Goal: Information Seeking & Learning: Learn about a topic

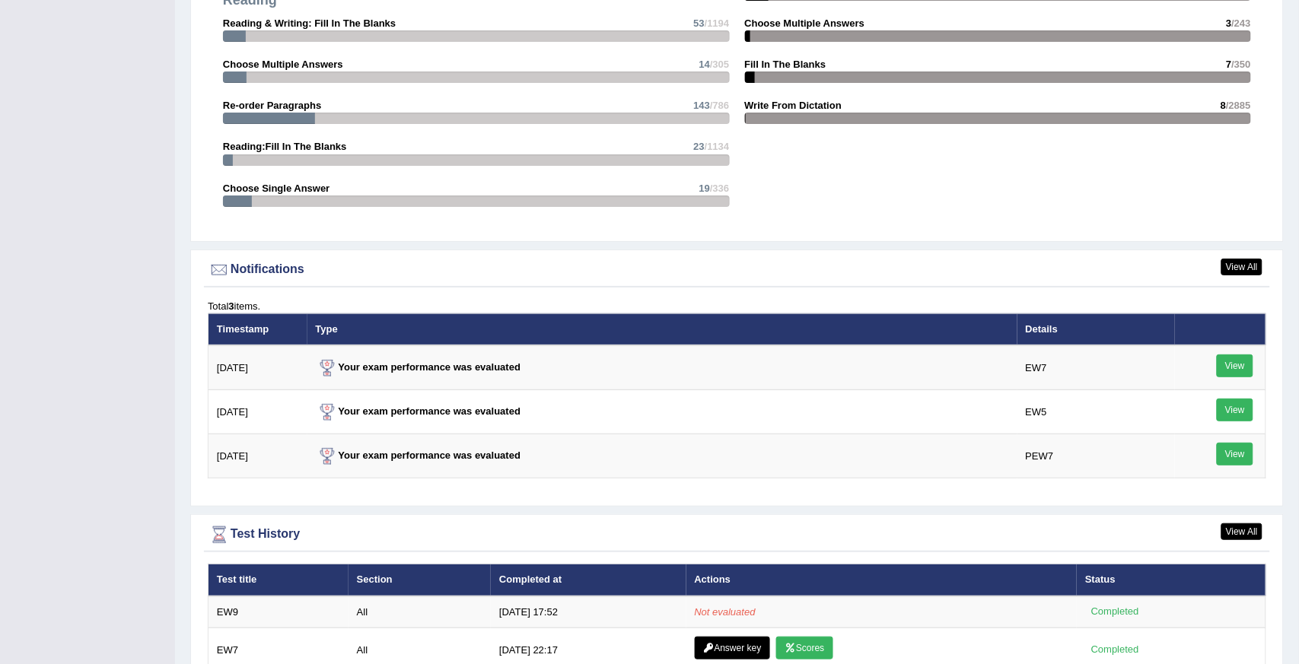
scroll to position [453, 0]
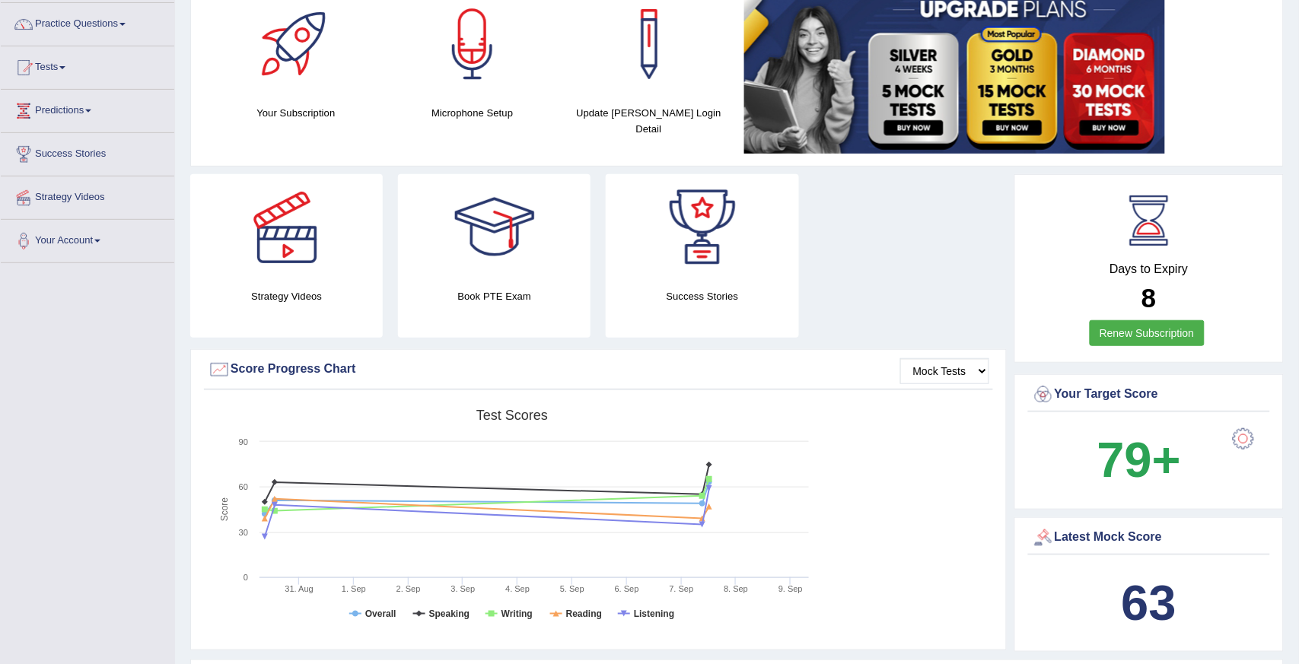
scroll to position [91, 0]
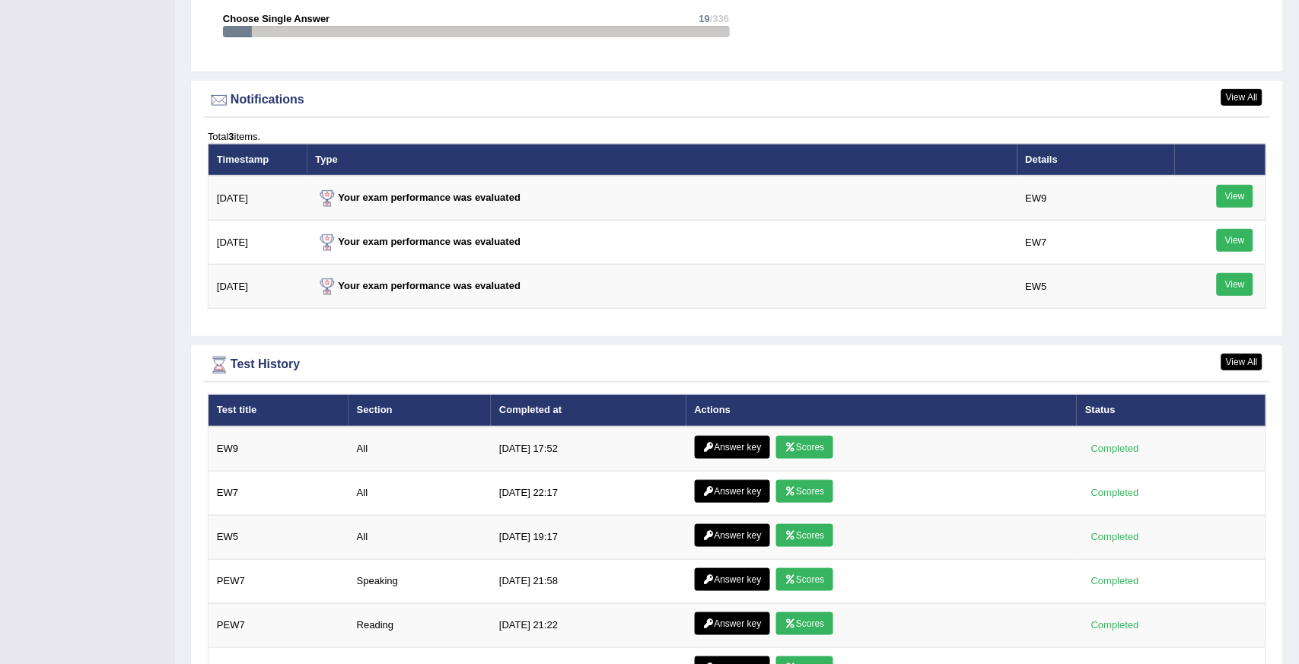
scroll to position [1808, 0]
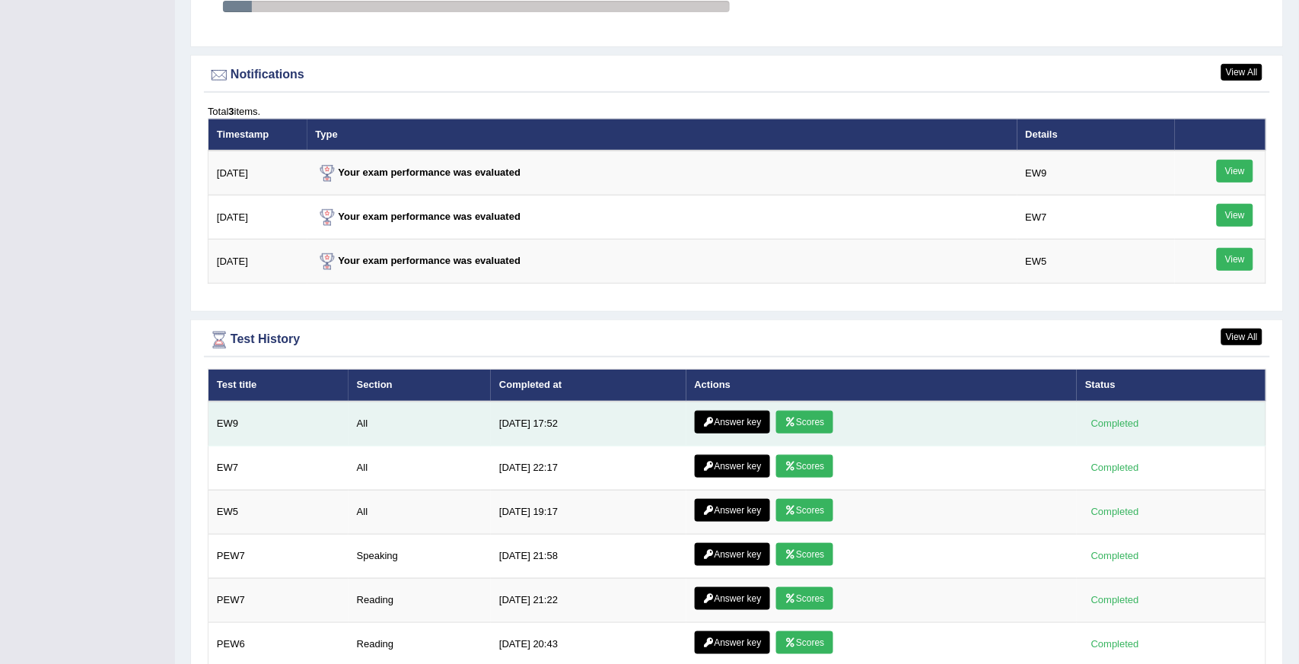
click at [800, 415] on link "Scores" at bounding box center [804, 422] width 56 height 23
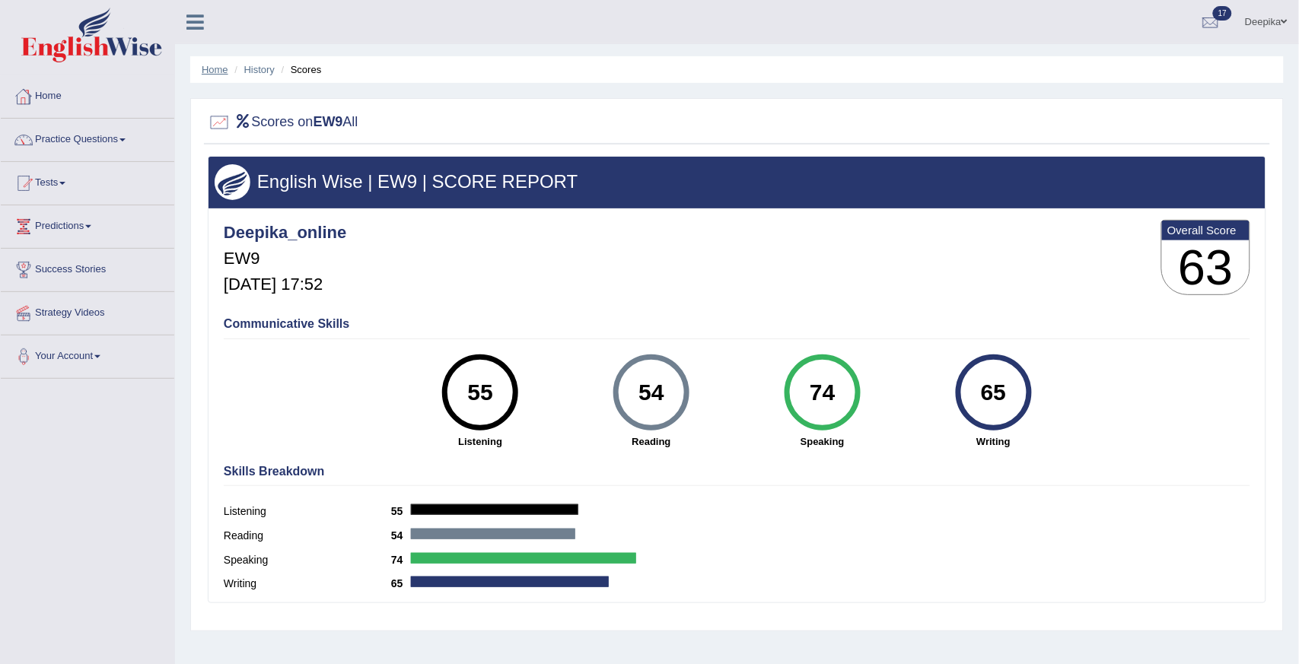
click at [224, 67] on link "Home" at bounding box center [215, 69] width 27 height 11
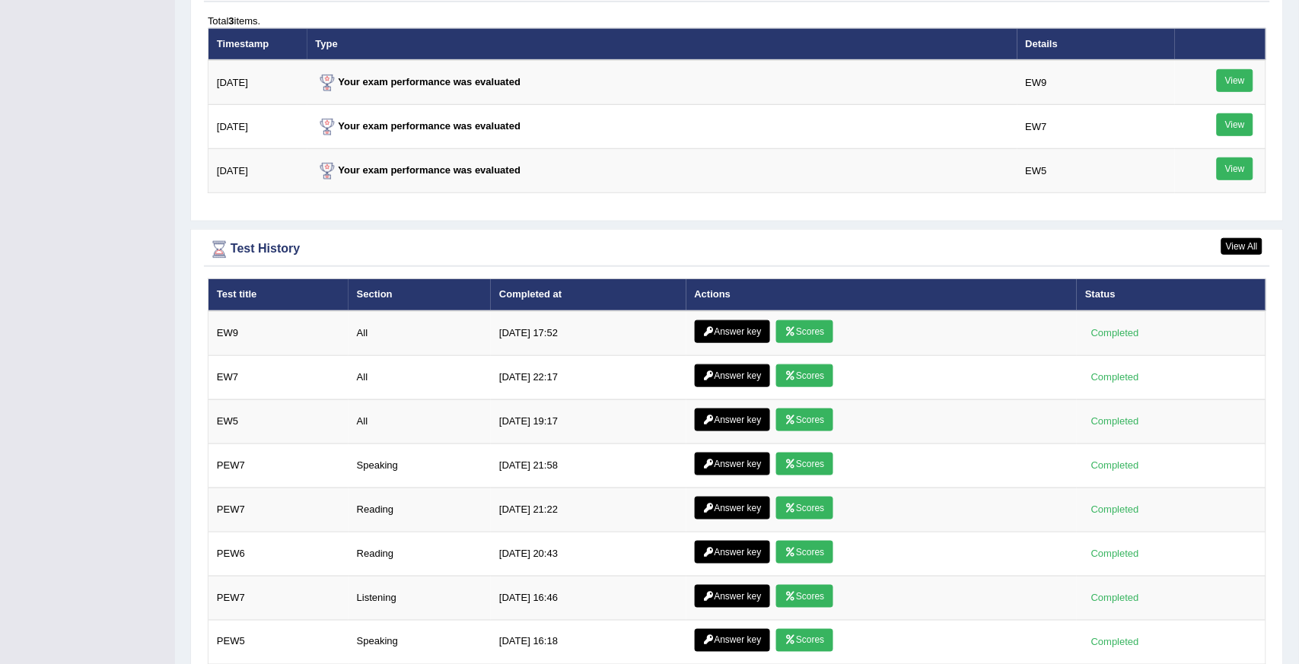
scroll to position [1919, 0]
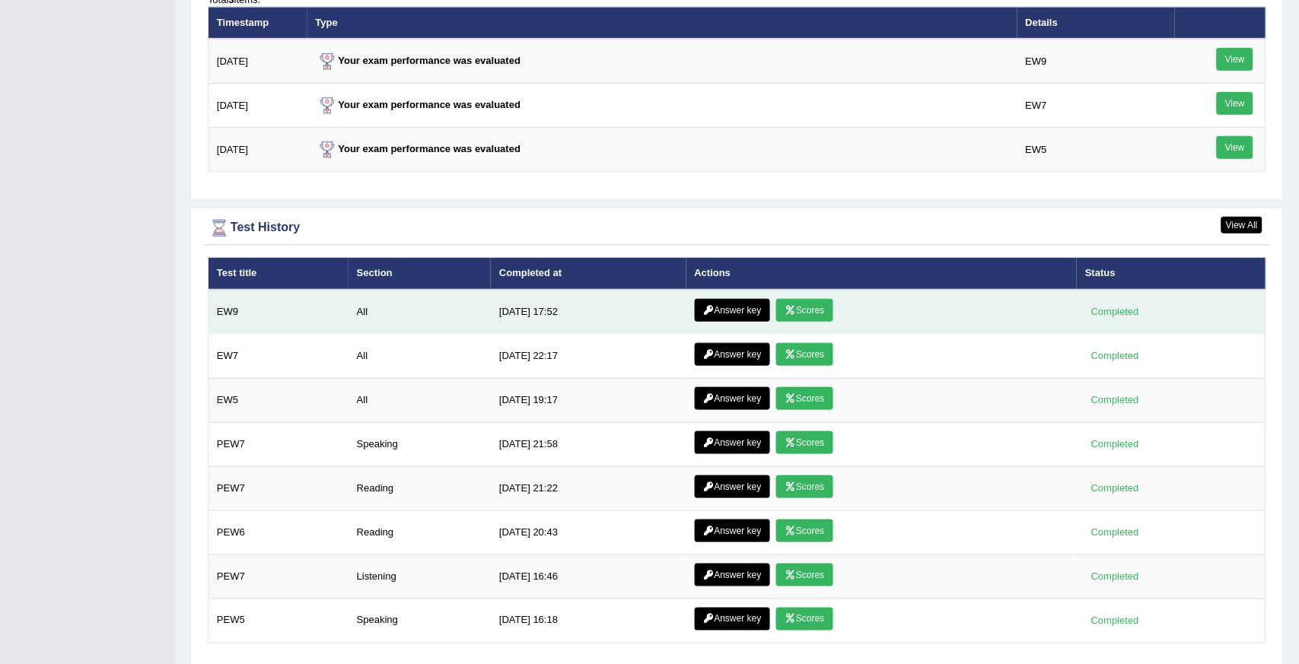
click at [791, 299] on link "Scores" at bounding box center [804, 310] width 56 height 23
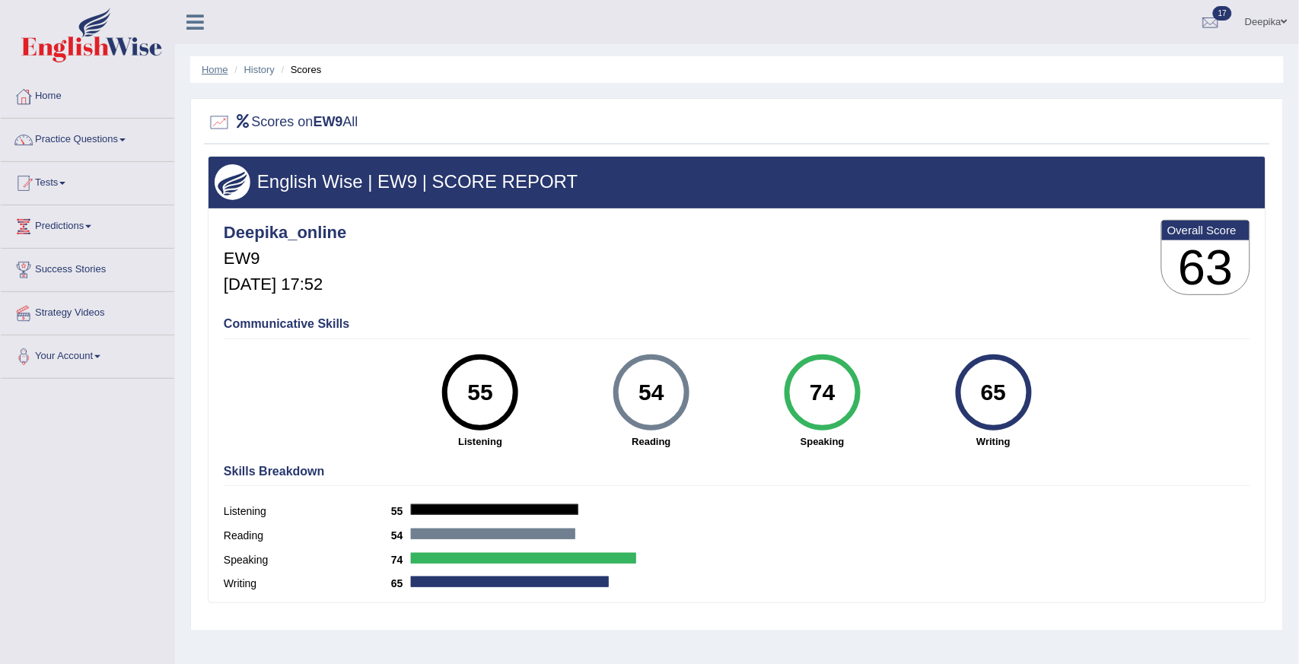
click at [217, 64] on link "Home" at bounding box center [215, 69] width 27 height 11
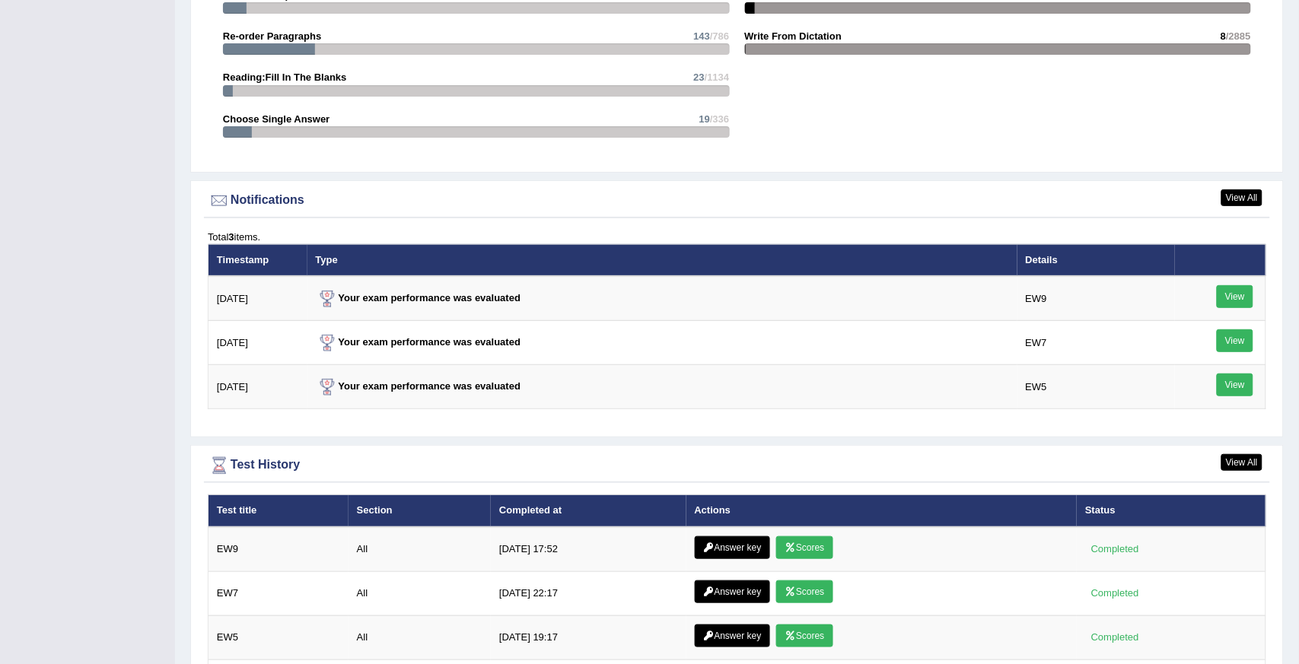
scroll to position [1875, 0]
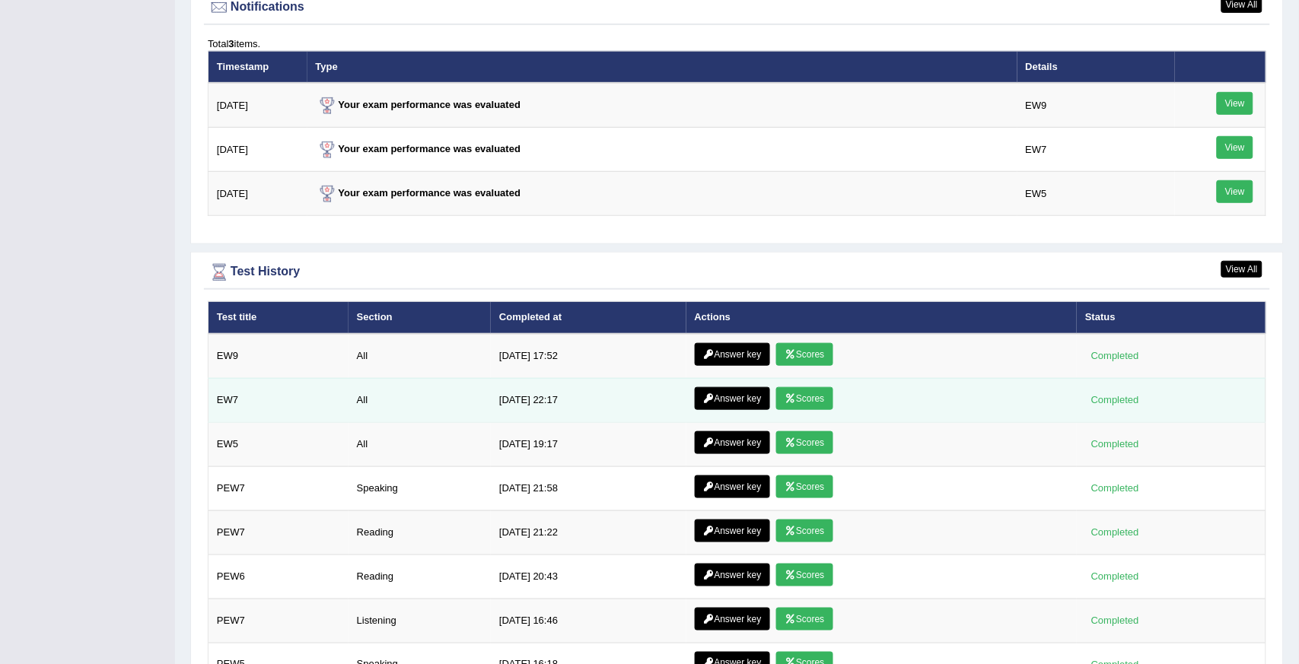
click at [790, 394] on icon at bounding box center [789, 398] width 11 height 9
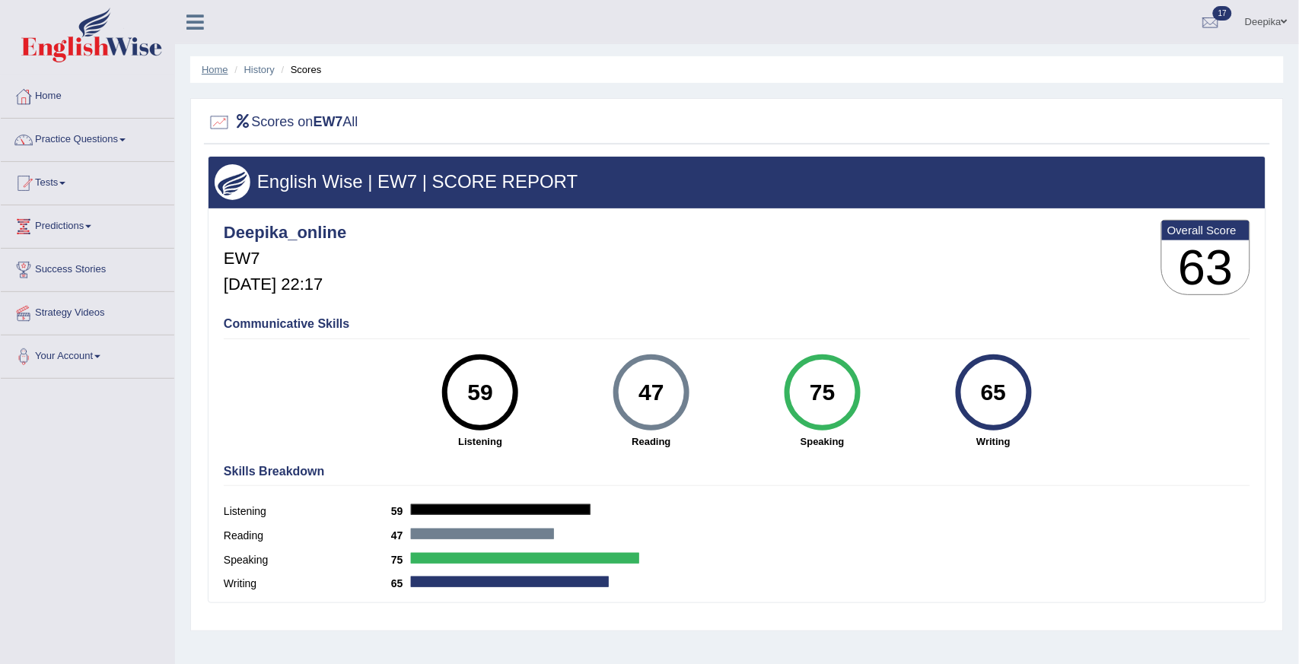
click at [218, 72] on link "Home" at bounding box center [215, 69] width 27 height 11
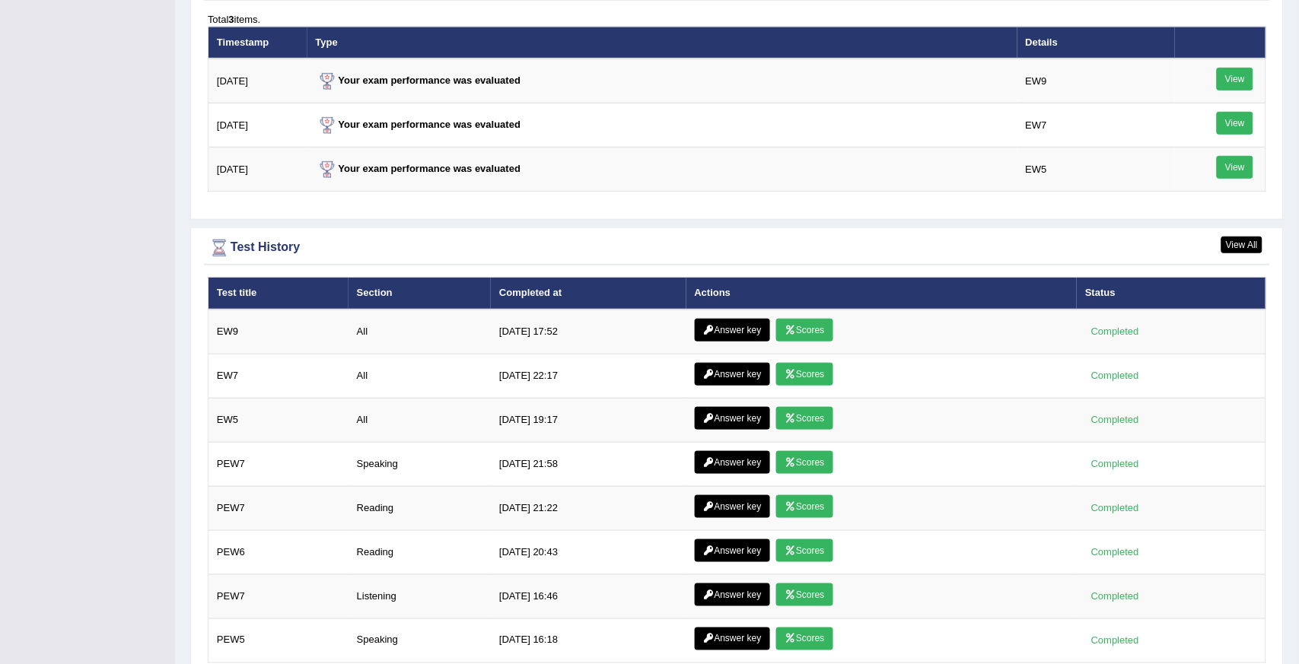
scroll to position [1921, 0]
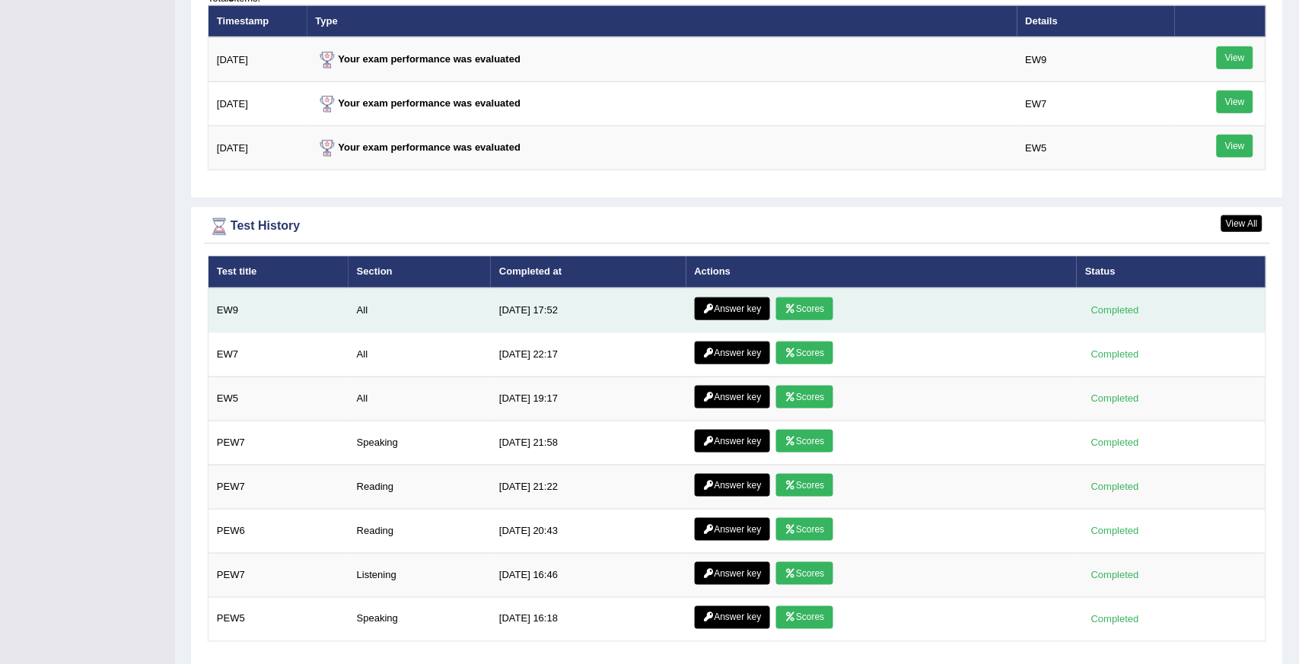
click at [784, 298] on link "Scores" at bounding box center [804, 308] width 56 height 23
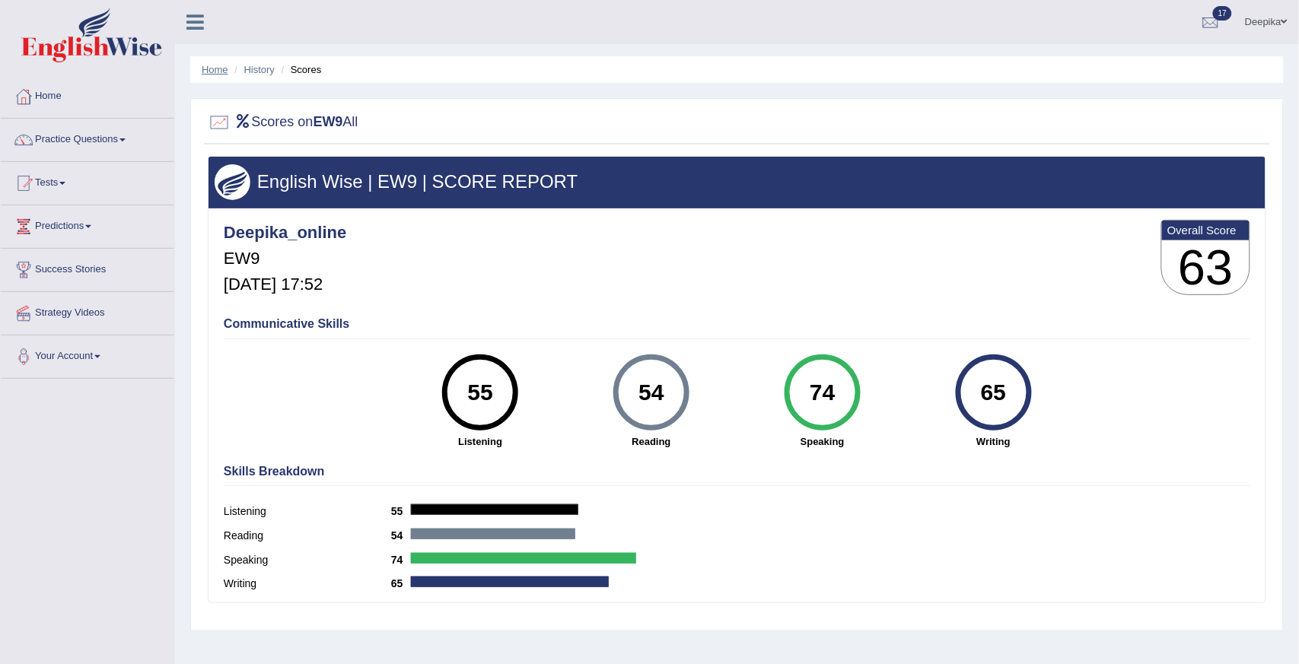
click at [224, 69] on link "Home" at bounding box center [215, 69] width 27 height 11
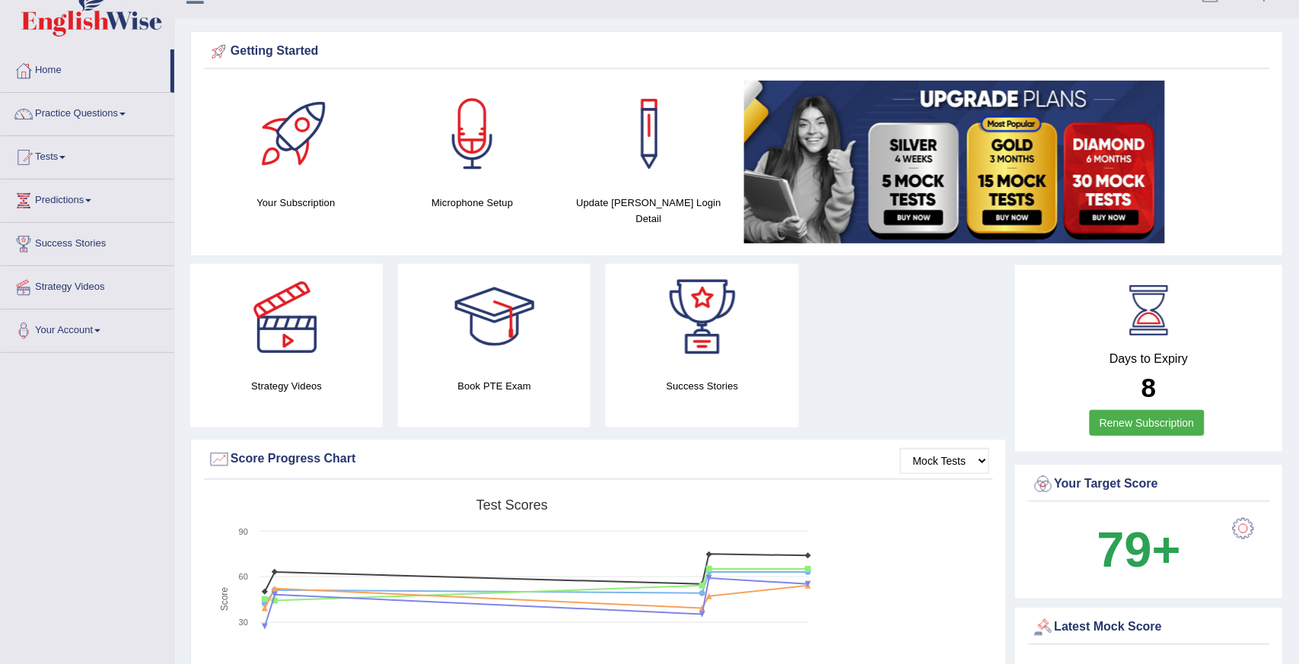
scroll to position [17, 0]
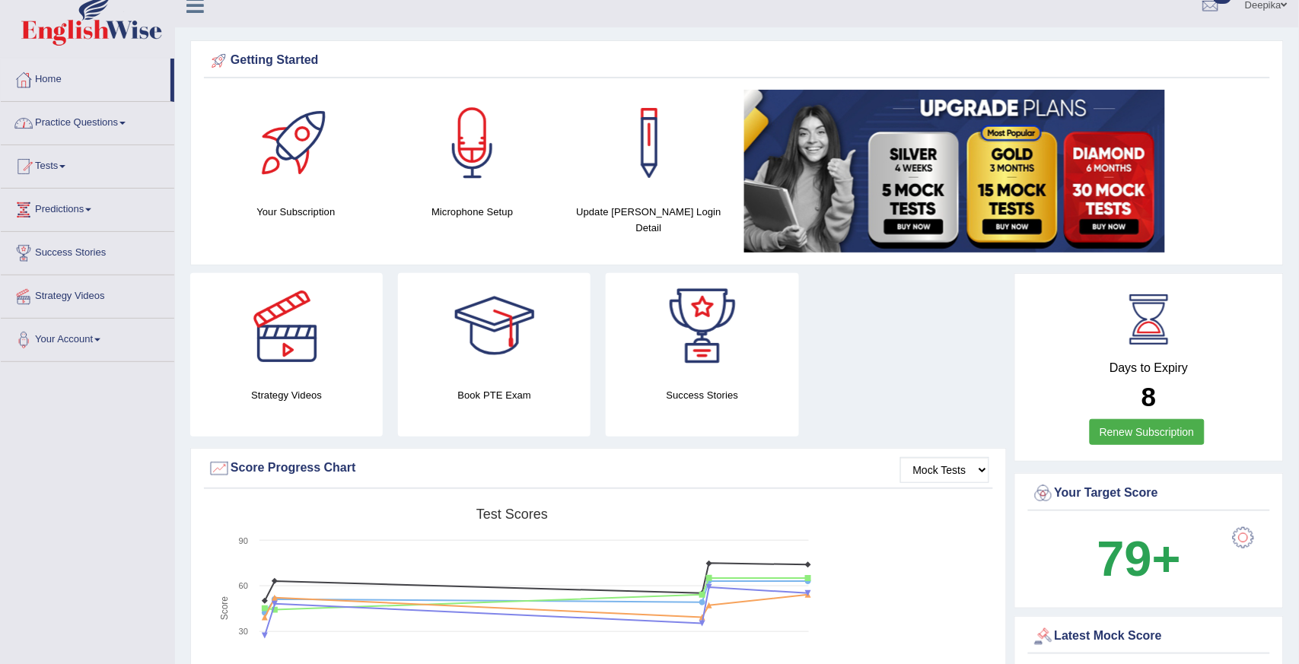
click at [127, 119] on link "Practice Questions" at bounding box center [87, 121] width 173 height 38
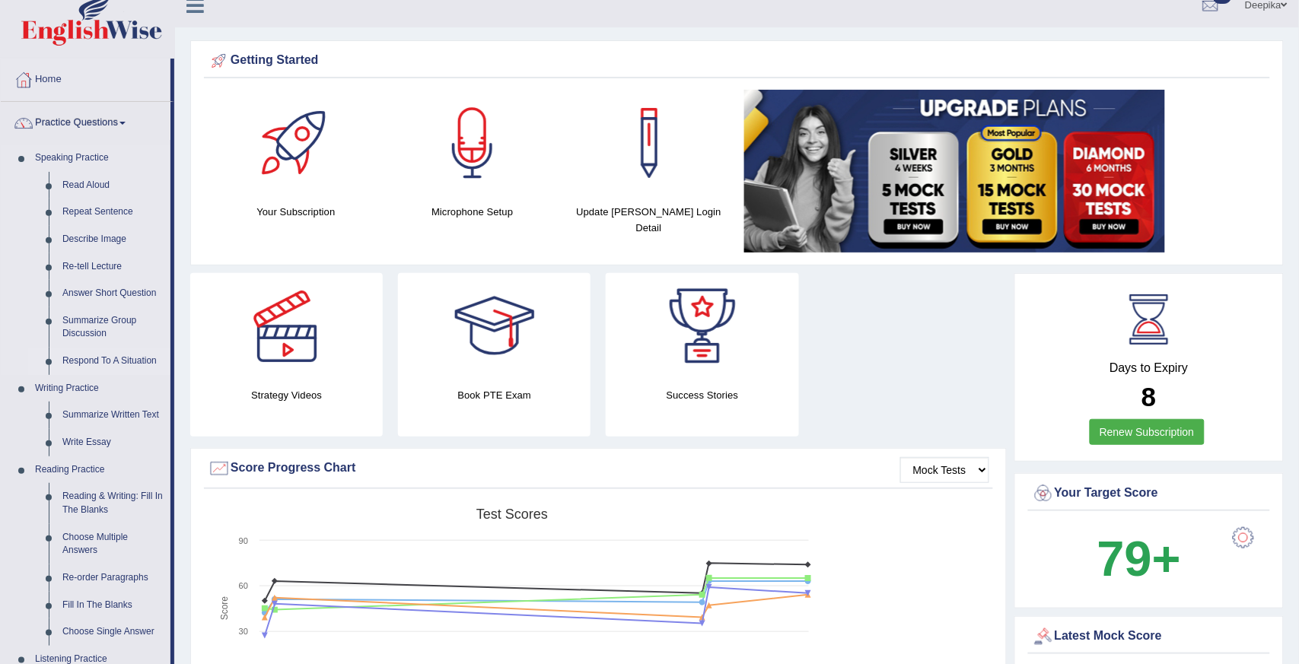
click at [113, 356] on link "Respond To A Situation" at bounding box center [113, 361] width 115 height 27
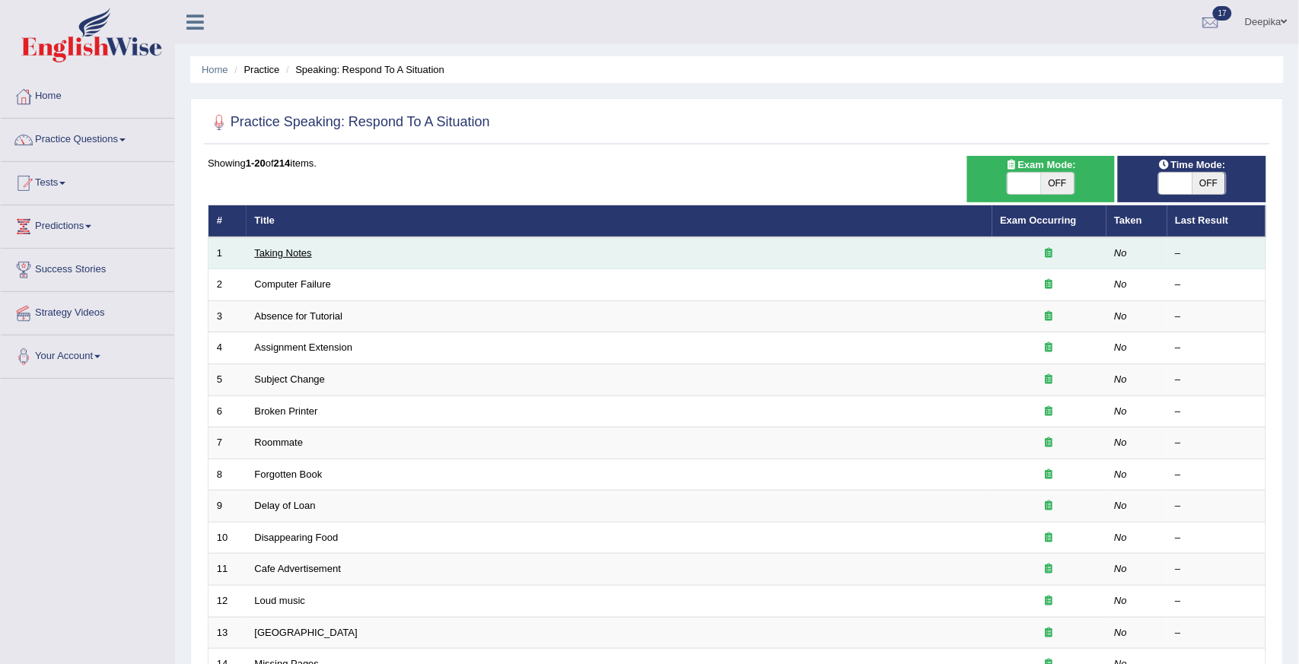
click at [310, 247] on link "Taking Notes" at bounding box center [283, 252] width 57 height 11
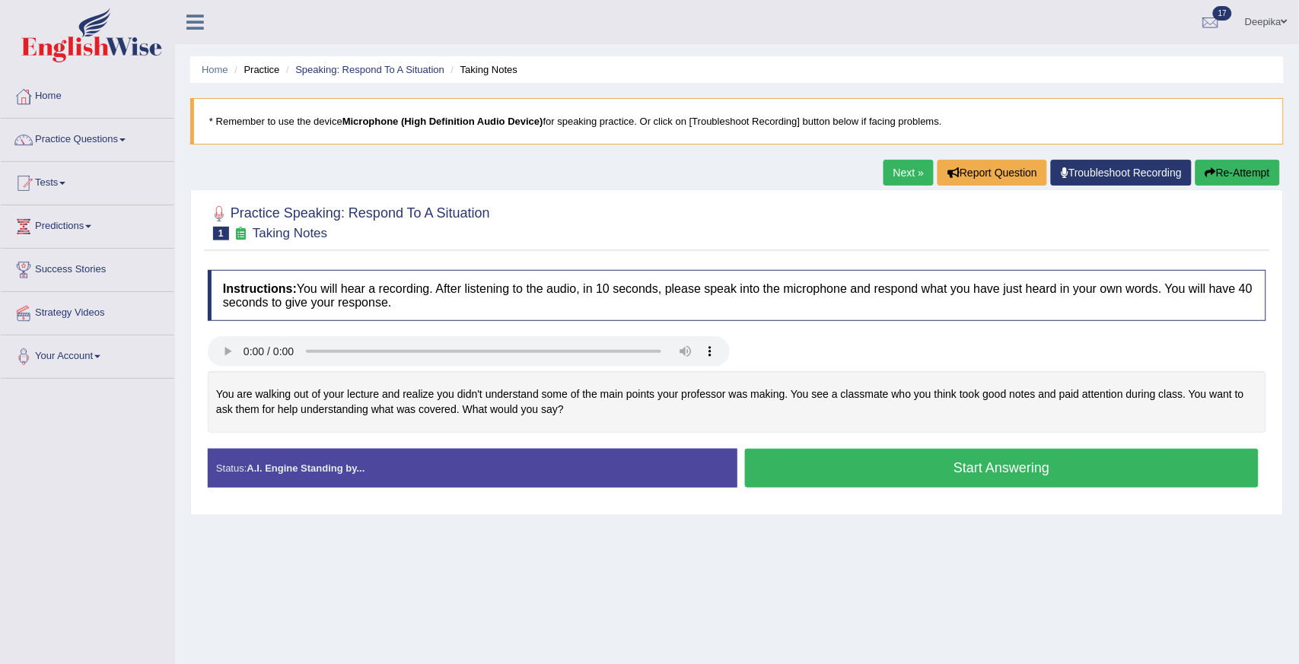
click at [828, 472] on button "Start Answering" at bounding box center [1002, 468] width 514 height 39
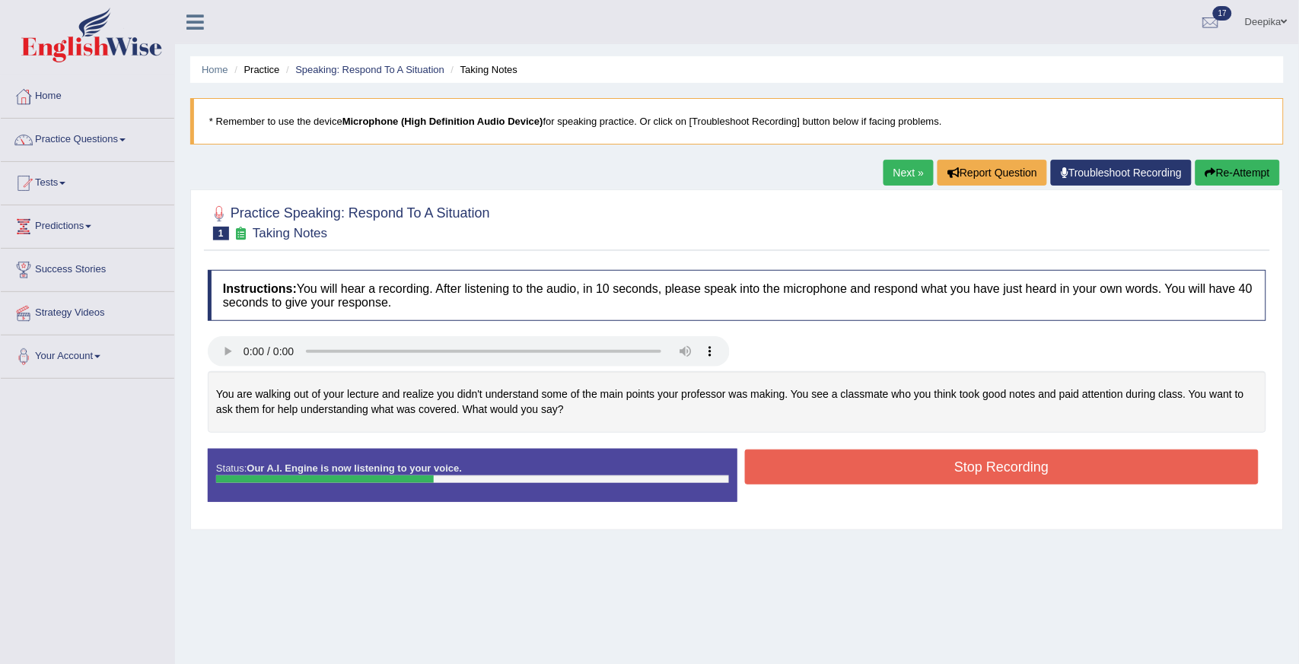
click at [828, 472] on button "Stop Recording" at bounding box center [1002, 467] width 514 height 35
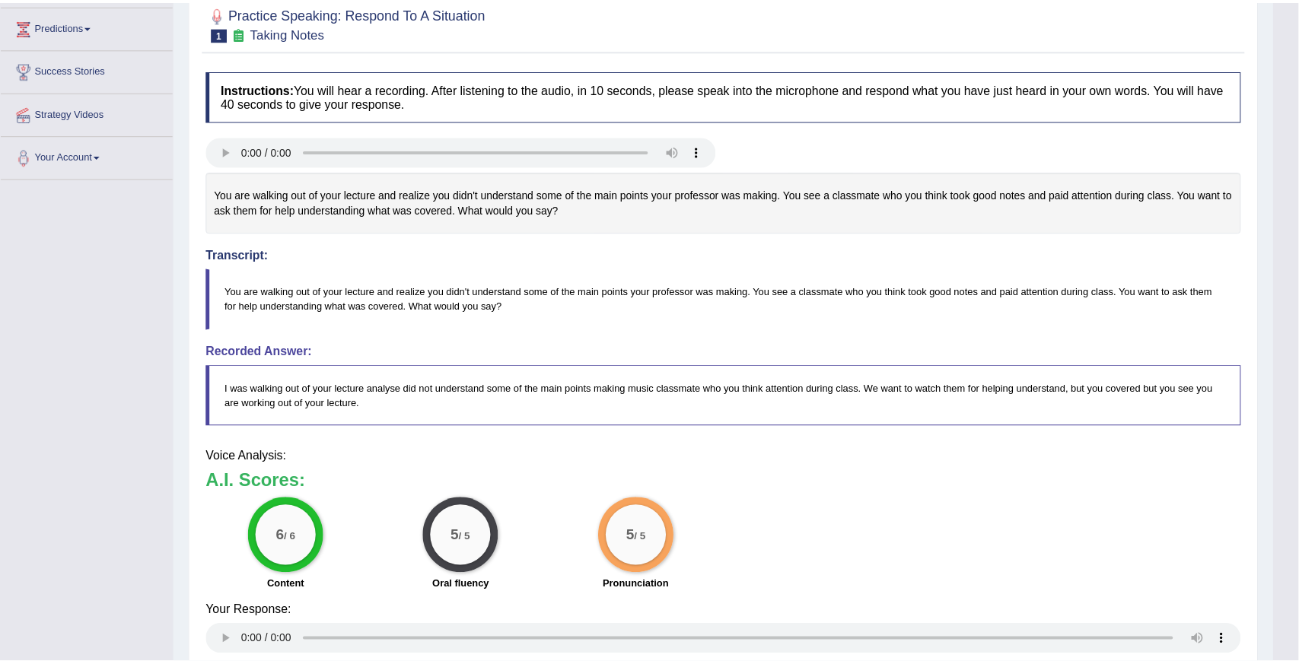
scroll to position [393, 0]
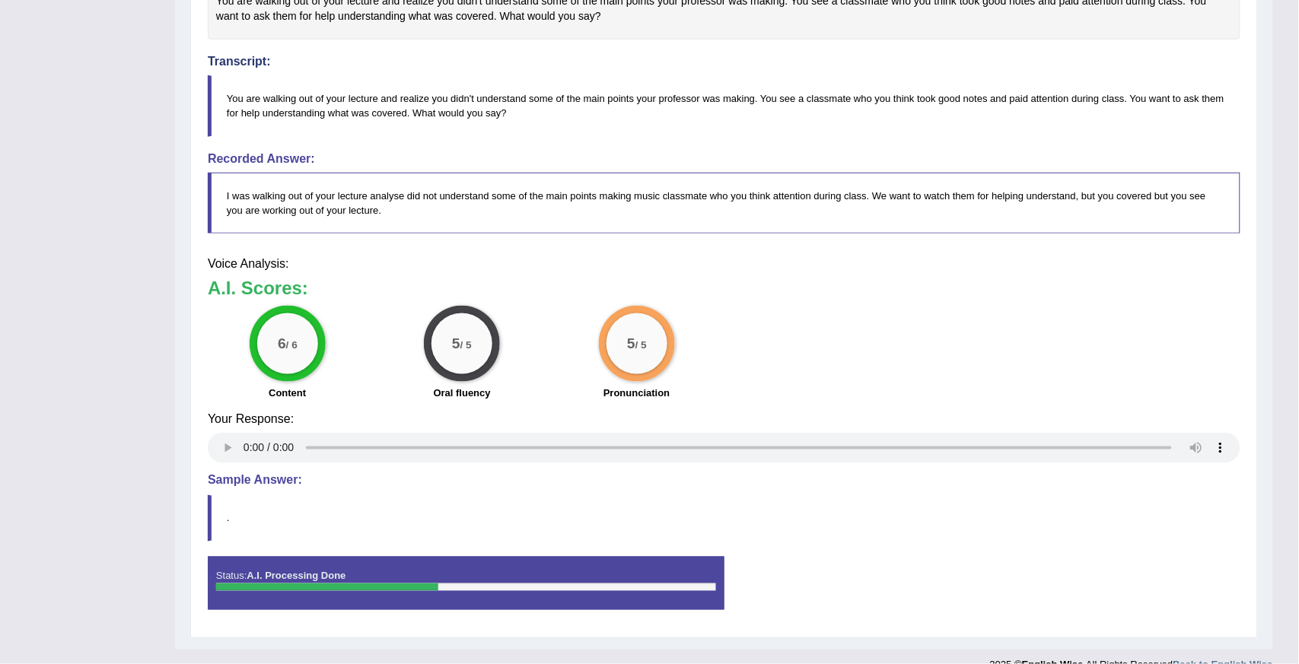
drag, startPoint x: 1302, startPoint y: 616, endPoint x: 1303, endPoint y: 607, distance: 9.3
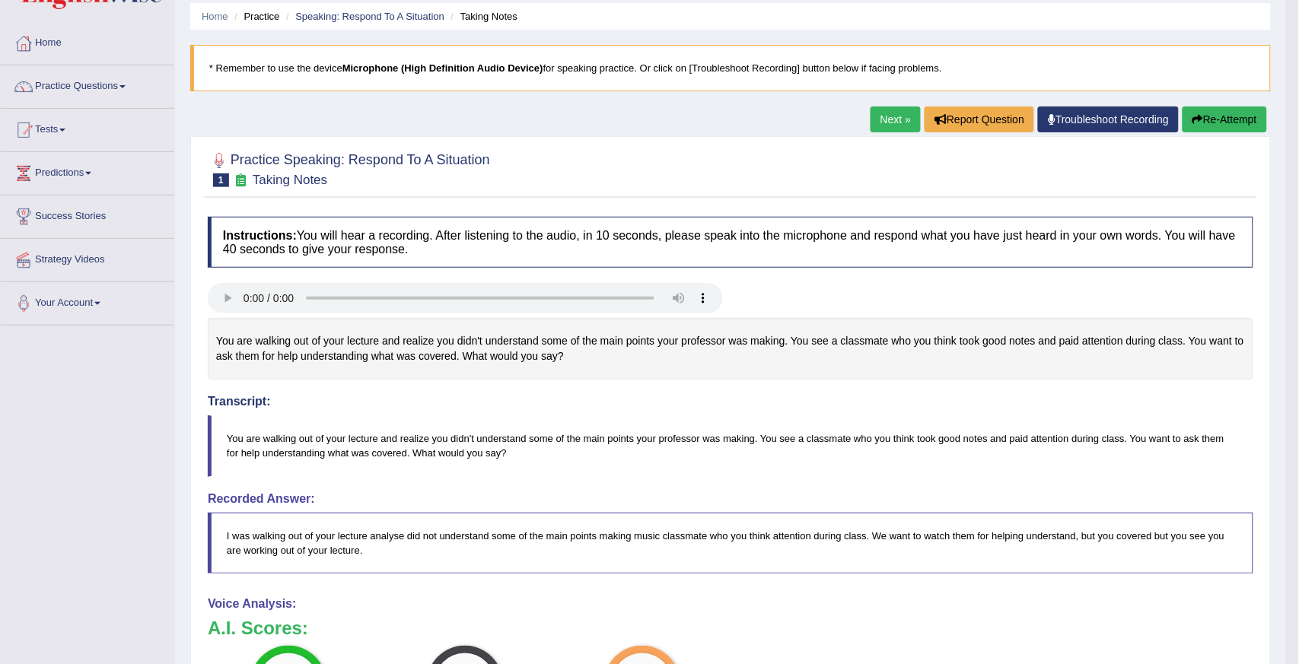
scroll to position [44, 0]
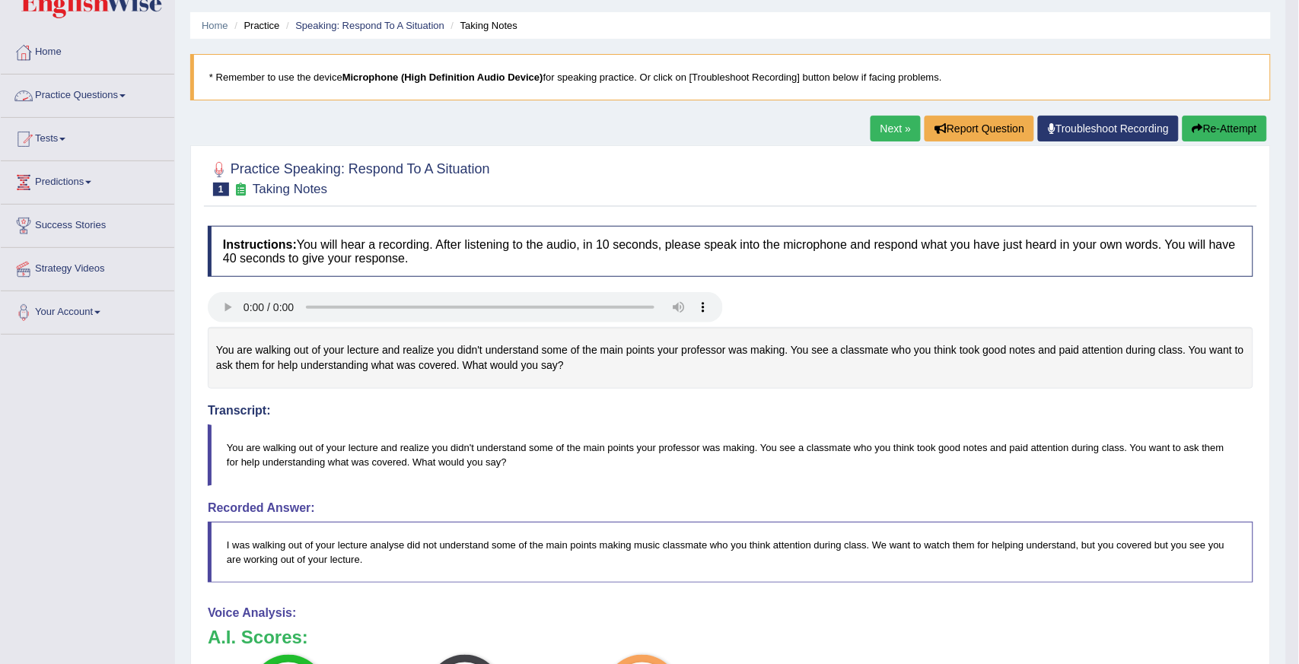
click at [122, 93] on link "Practice Questions" at bounding box center [87, 94] width 173 height 38
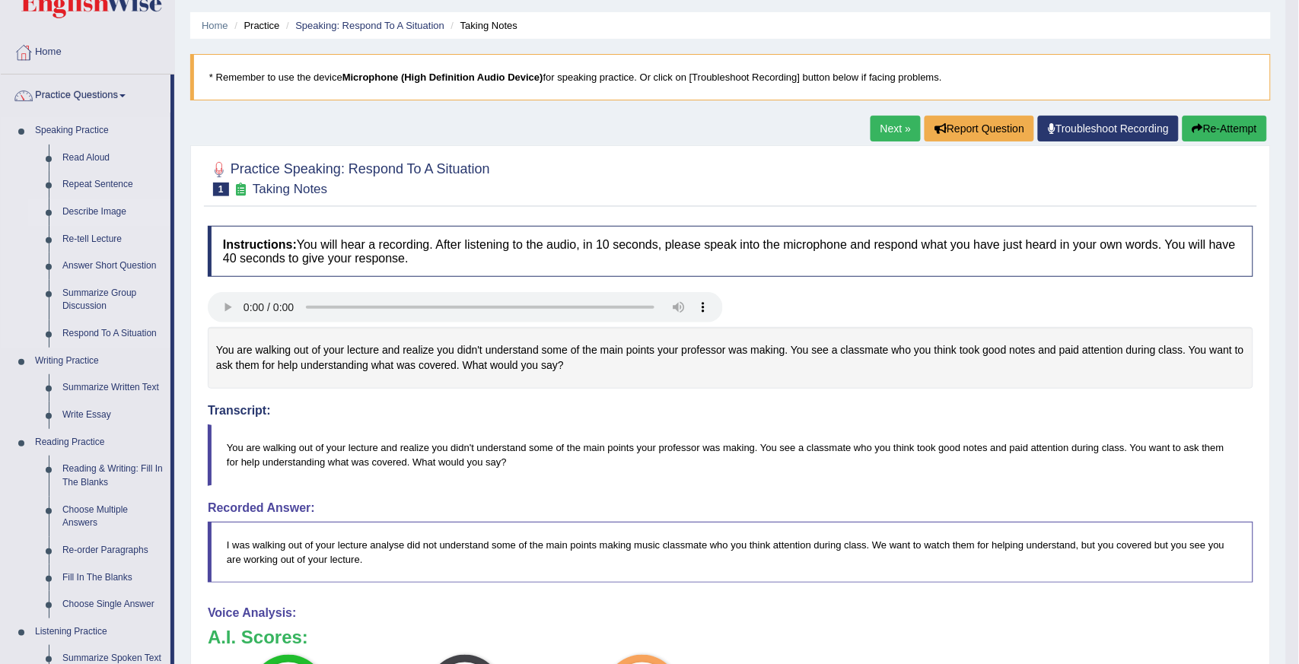
click at [89, 210] on link "Describe Image" at bounding box center [113, 212] width 115 height 27
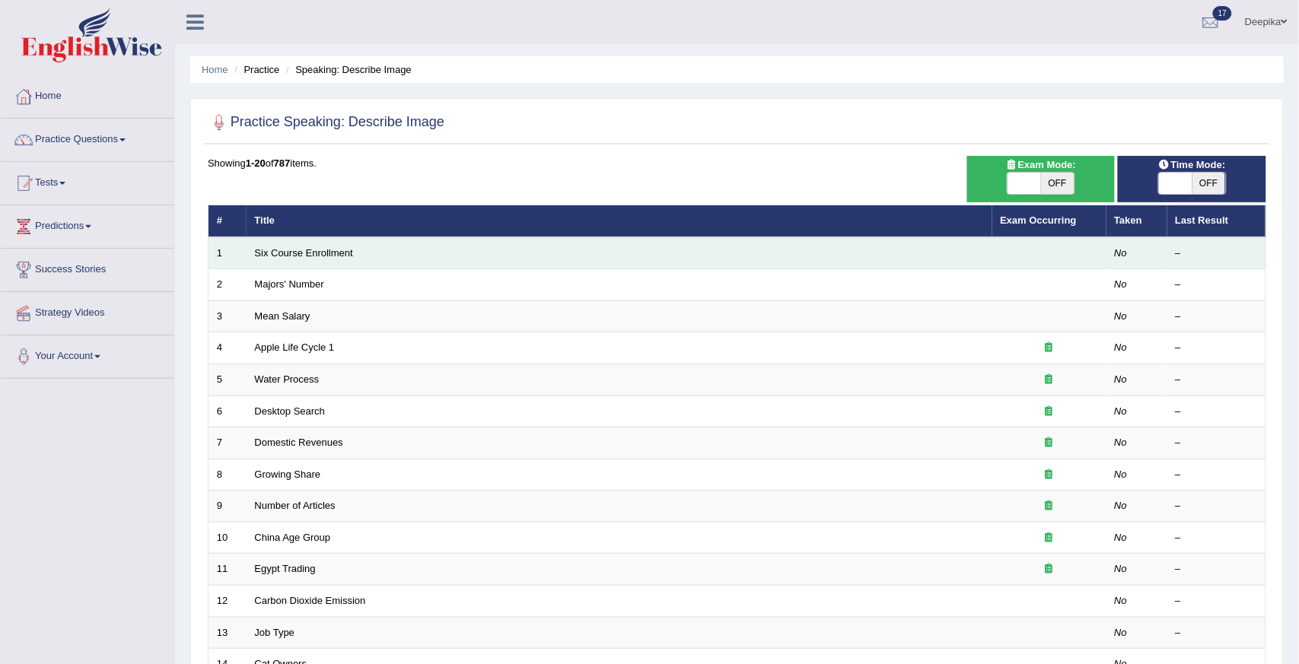
click at [412, 254] on td "Six Course Enrollment" at bounding box center [619, 253] width 746 height 32
click at [325, 253] on link "Six Course Enrollment" at bounding box center [304, 252] width 98 height 11
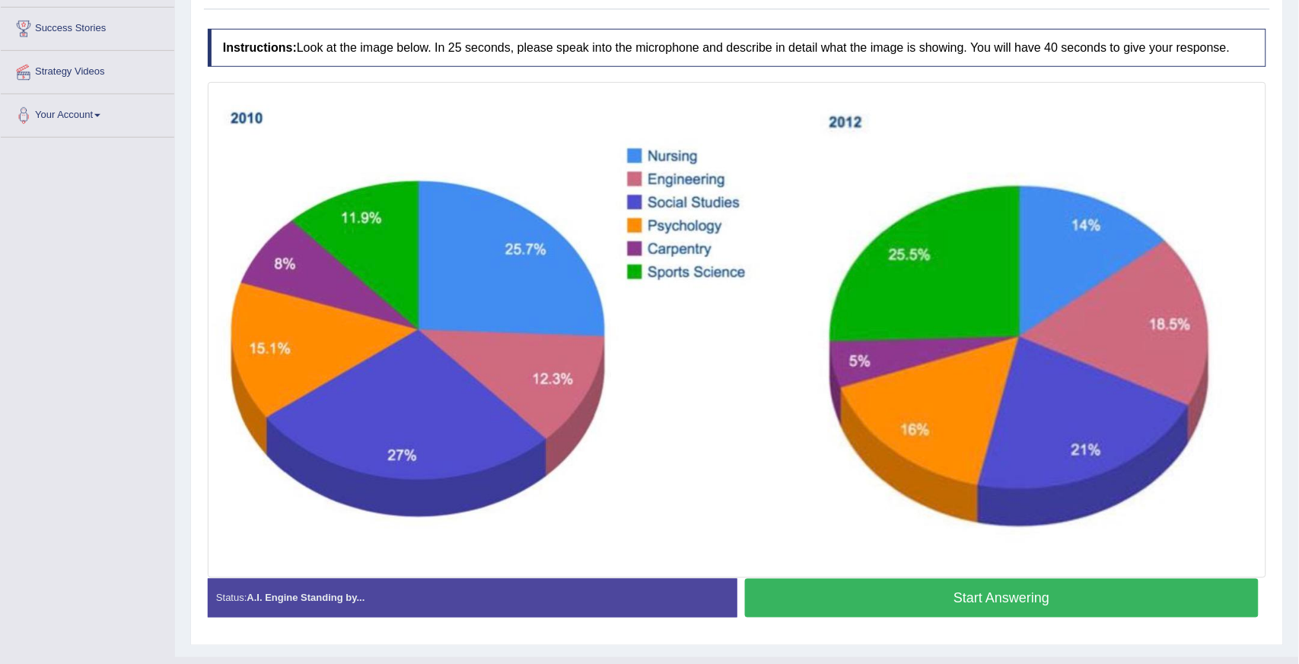
scroll to position [252, 0]
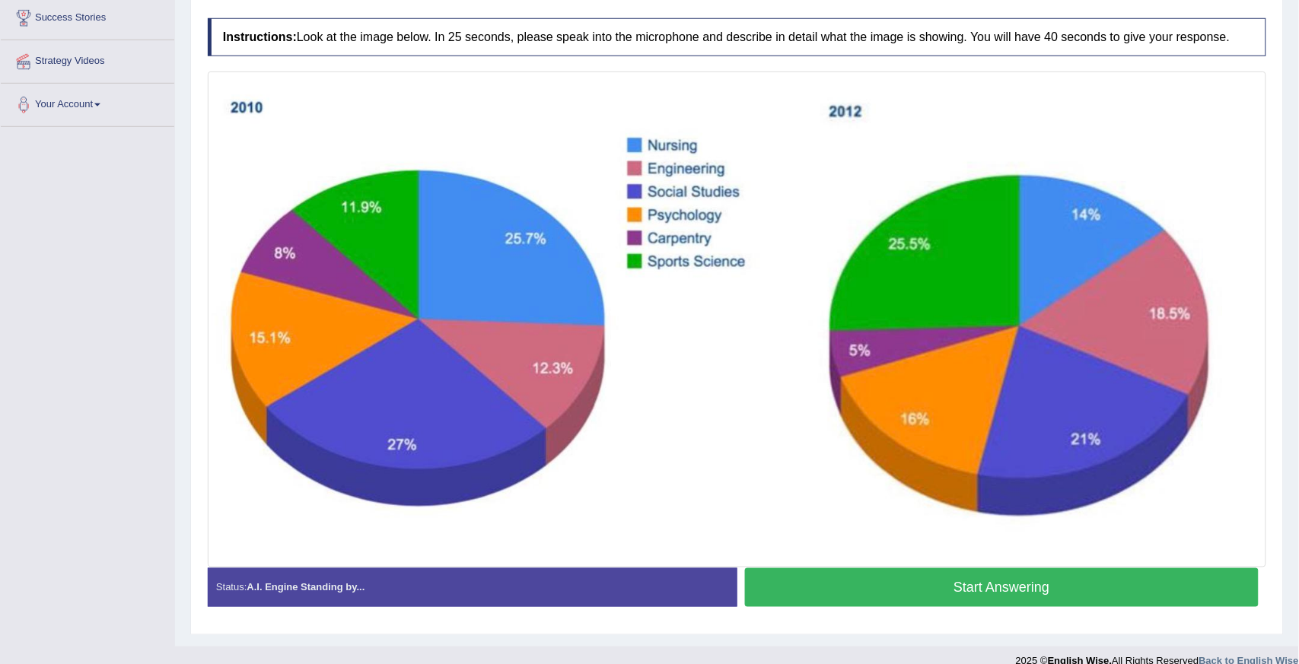
click at [1130, 575] on button "Start Answering" at bounding box center [1002, 587] width 514 height 39
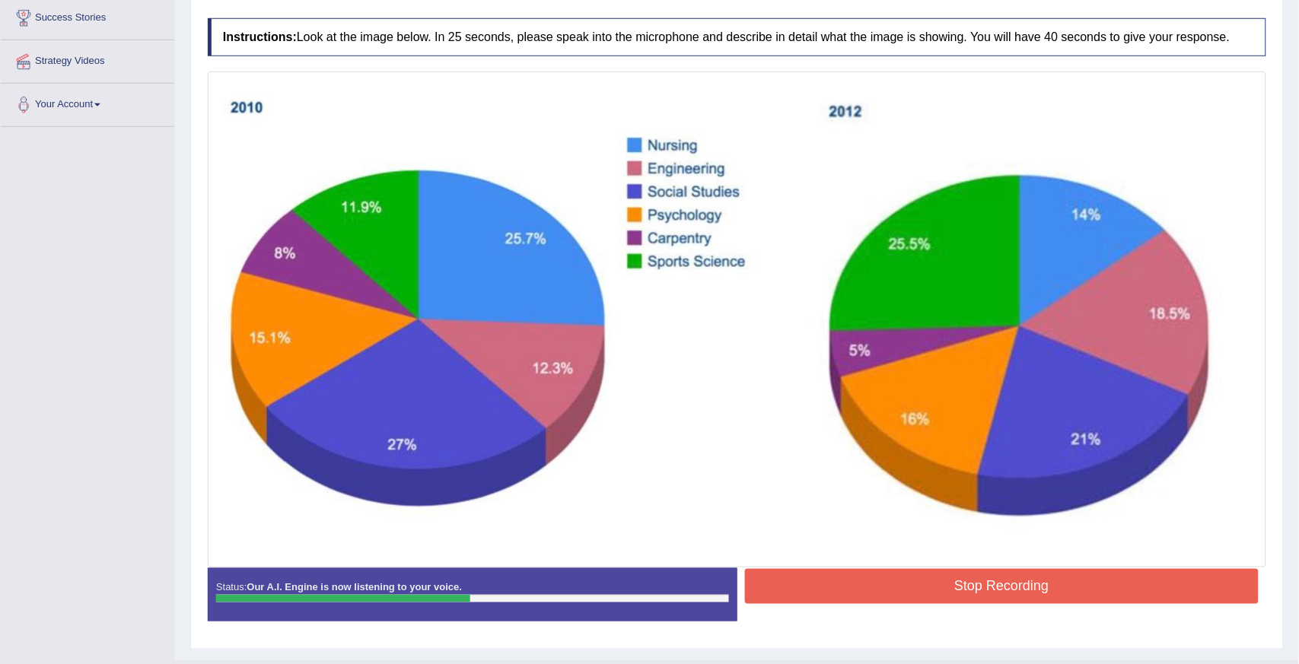
click at [1249, 593] on button "Stop Recording" at bounding box center [1002, 586] width 514 height 35
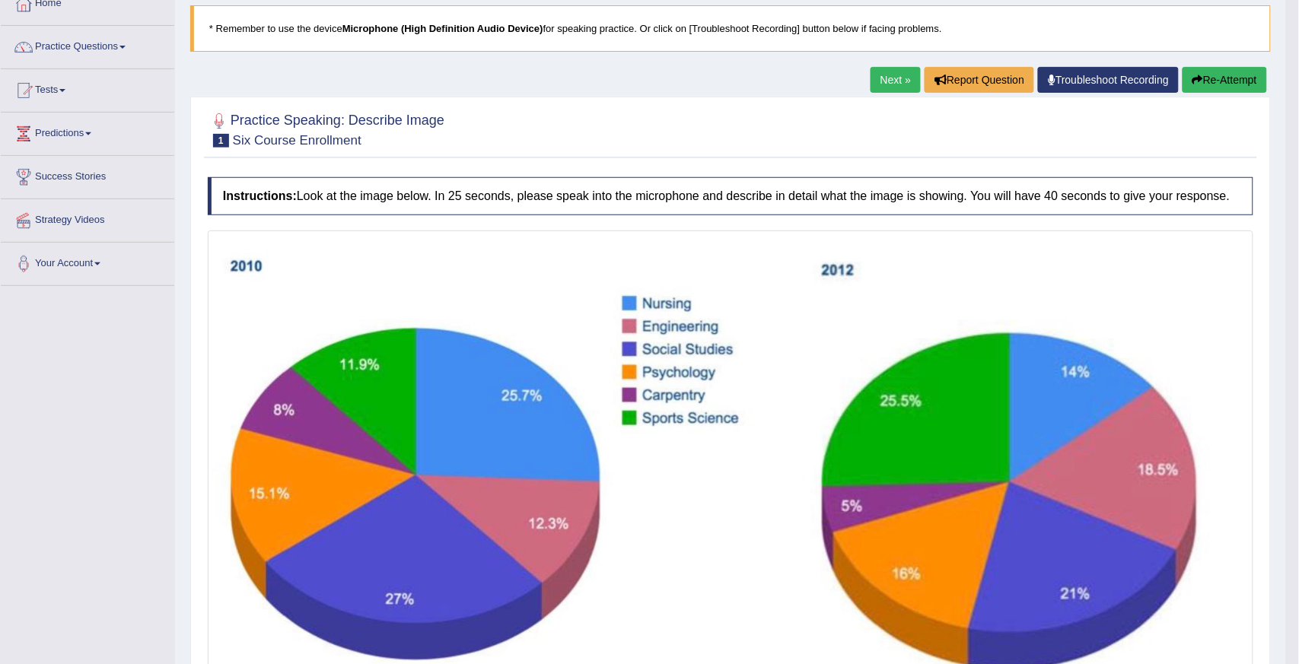
scroll to position [67, 0]
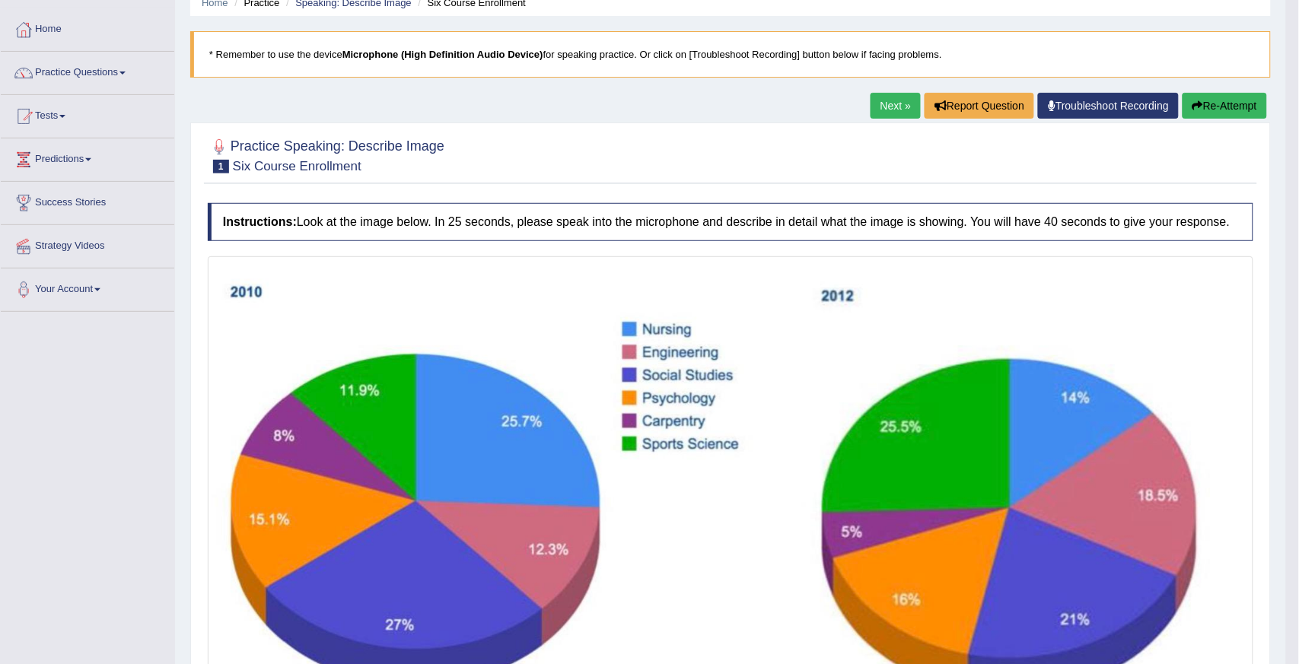
click at [1220, 103] on button "Re-Attempt" at bounding box center [1224, 106] width 84 height 26
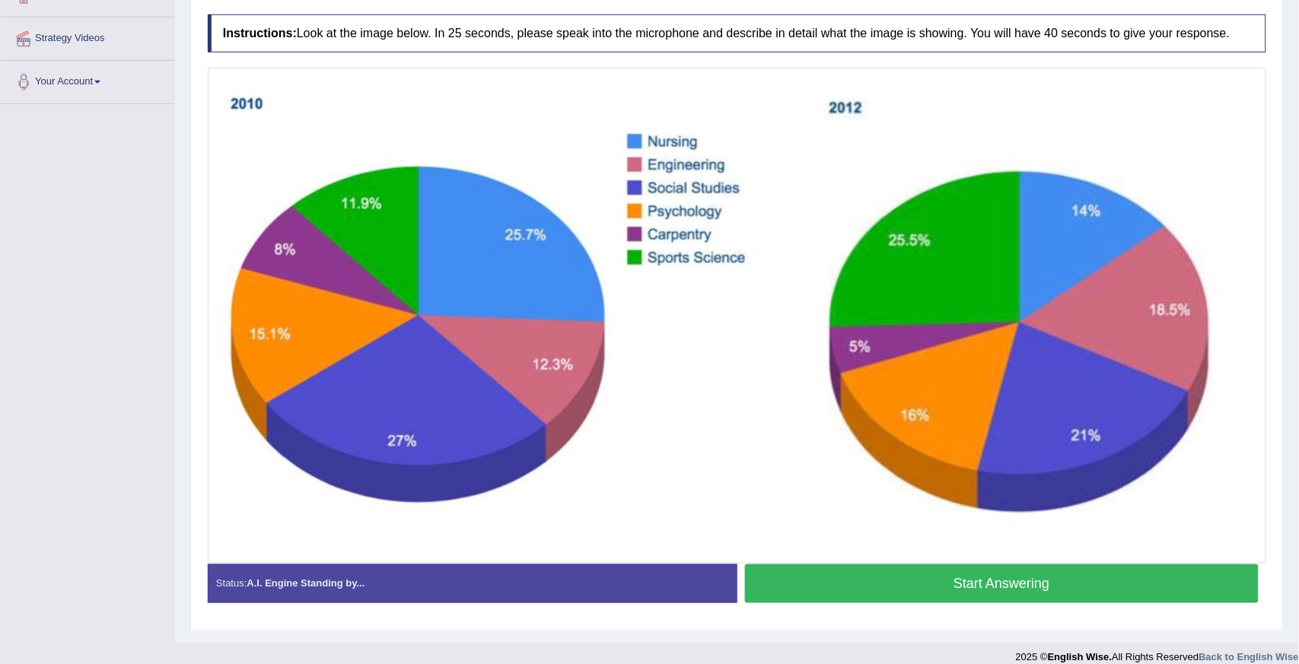
scroll to position [282, 0]
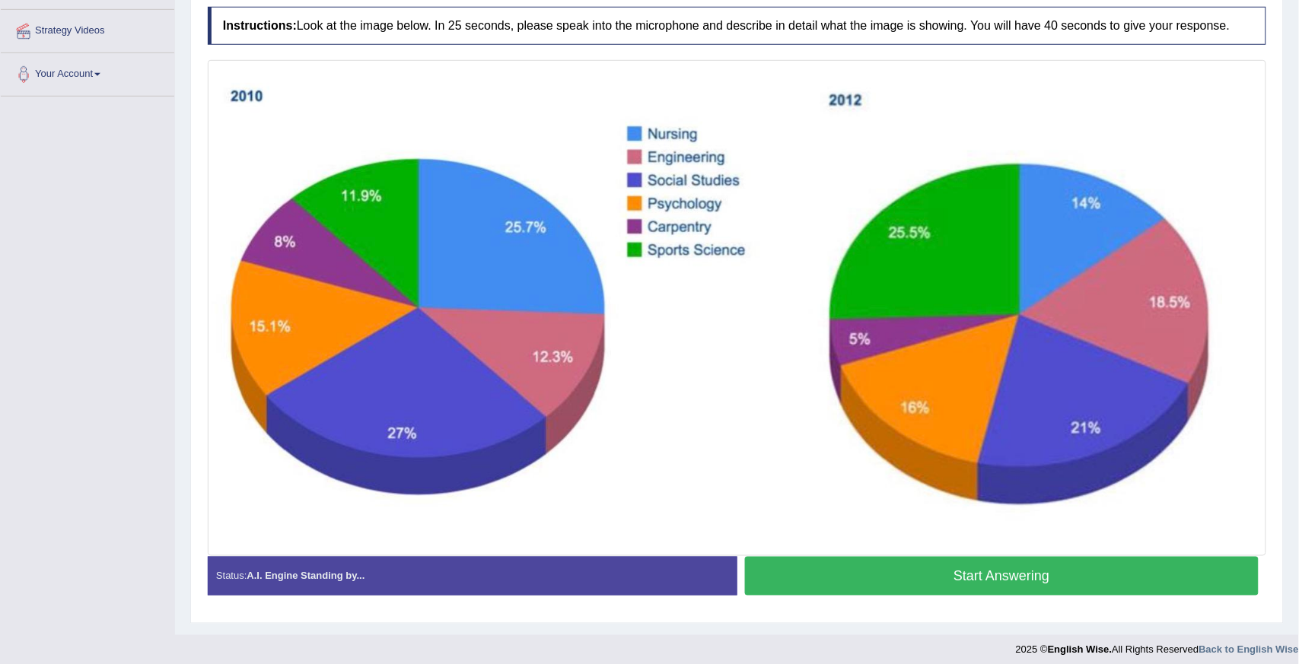
click at [1218, 571] on button "Start Answering" at bounding box center [1002, 576] width 514 height 39
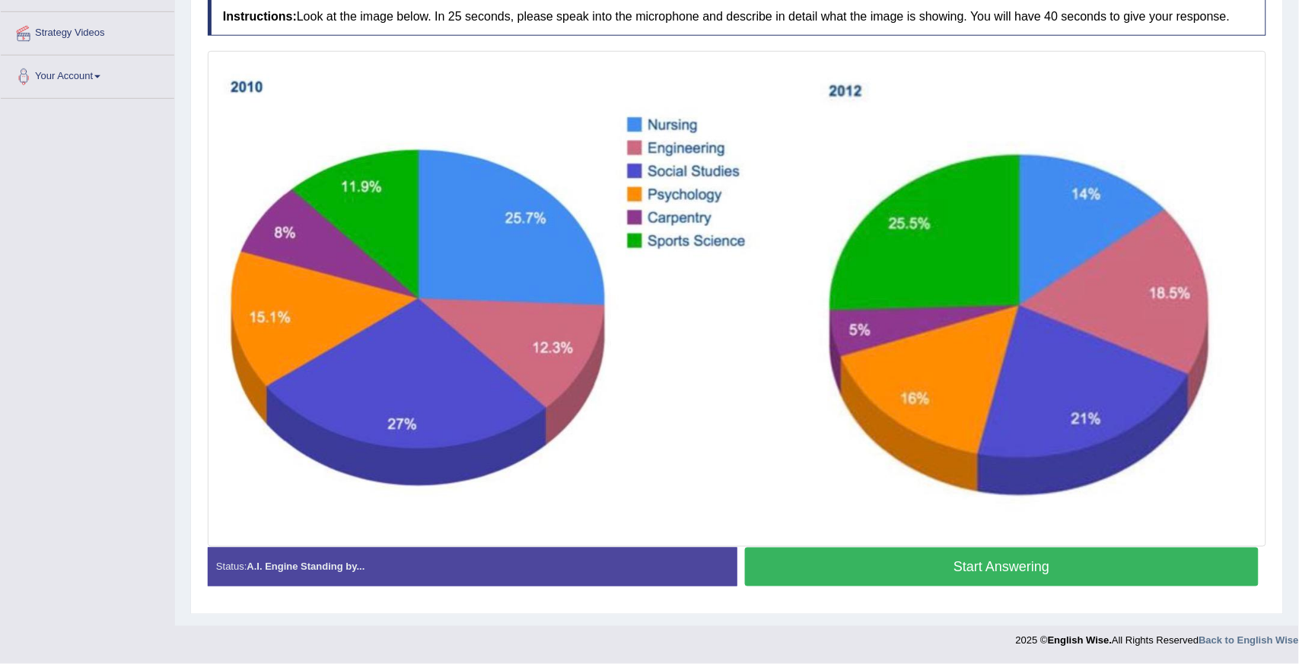
scroll to position [280, 0]
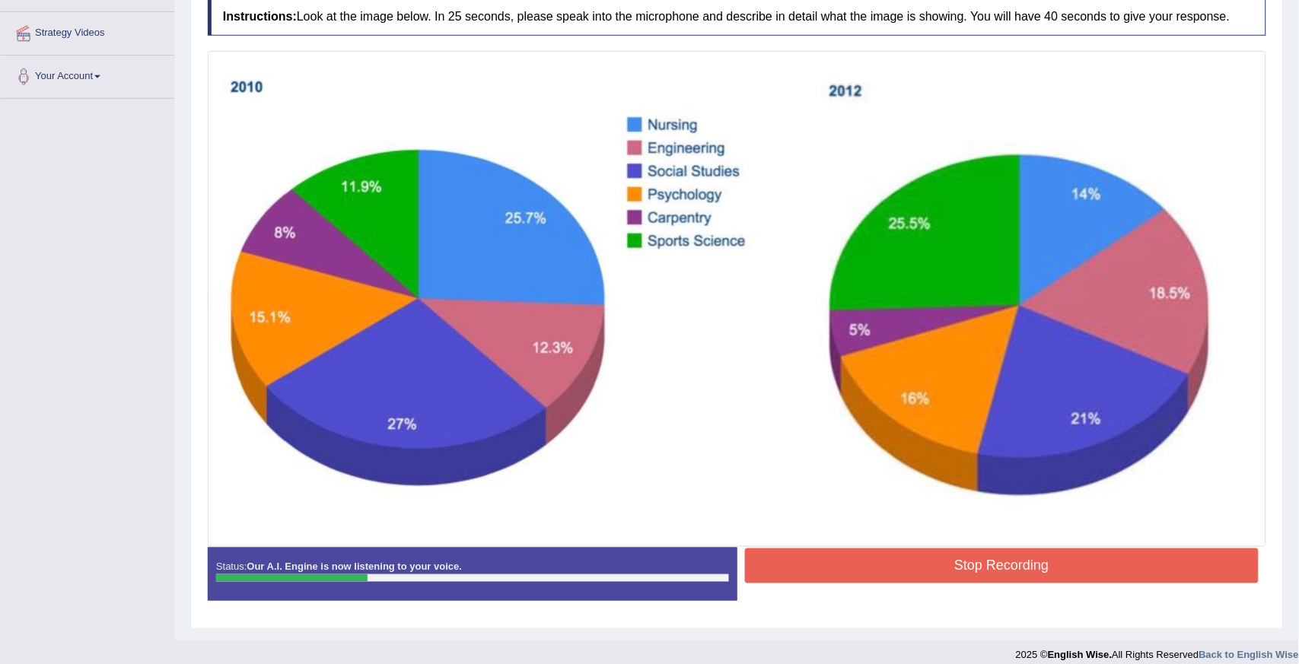
click at [1218, 571] on button "Stop Recording" at bounding box center [1002, 565] width 514 height 35
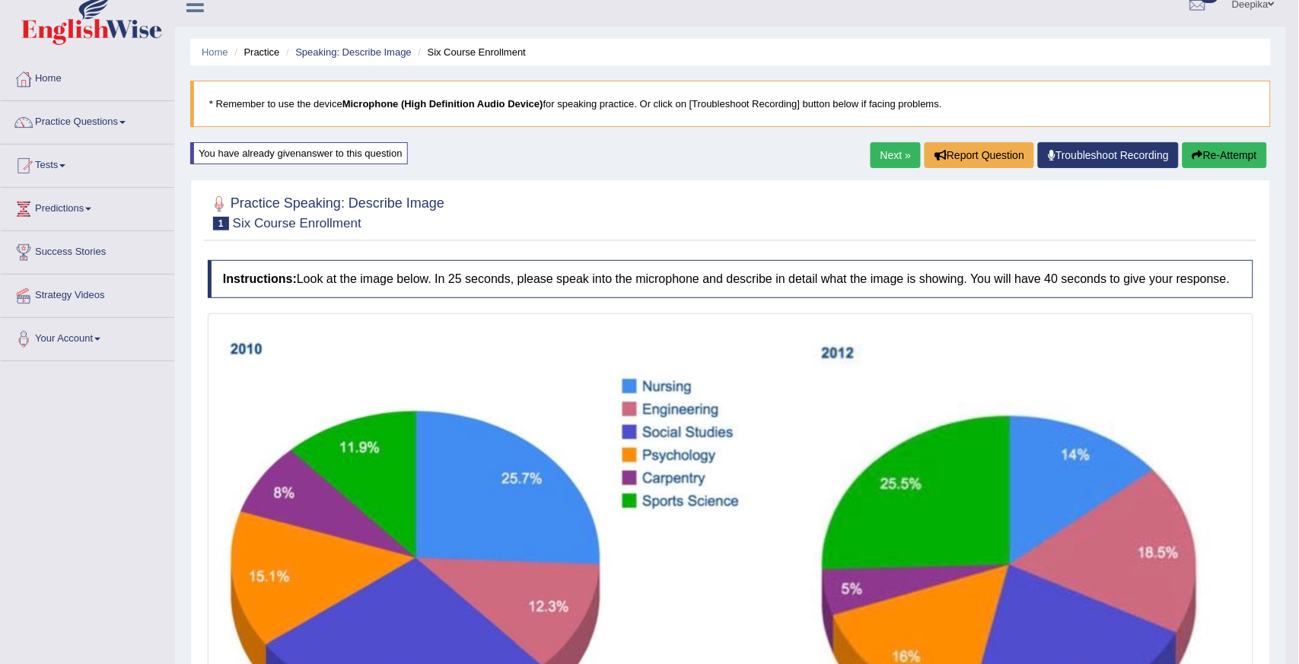
scroll to position [14, 0]
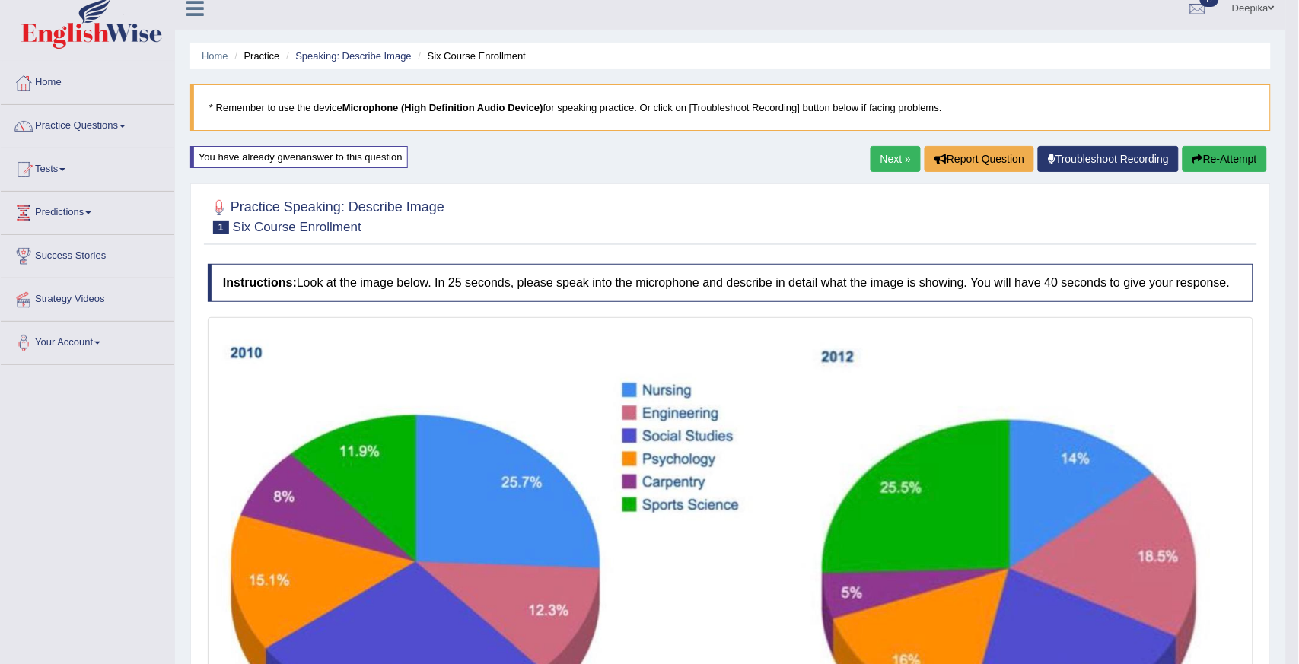
click at [1193, 148] on button "Re-Attempt" at bounding box center [1224, 159] width 84 height 26
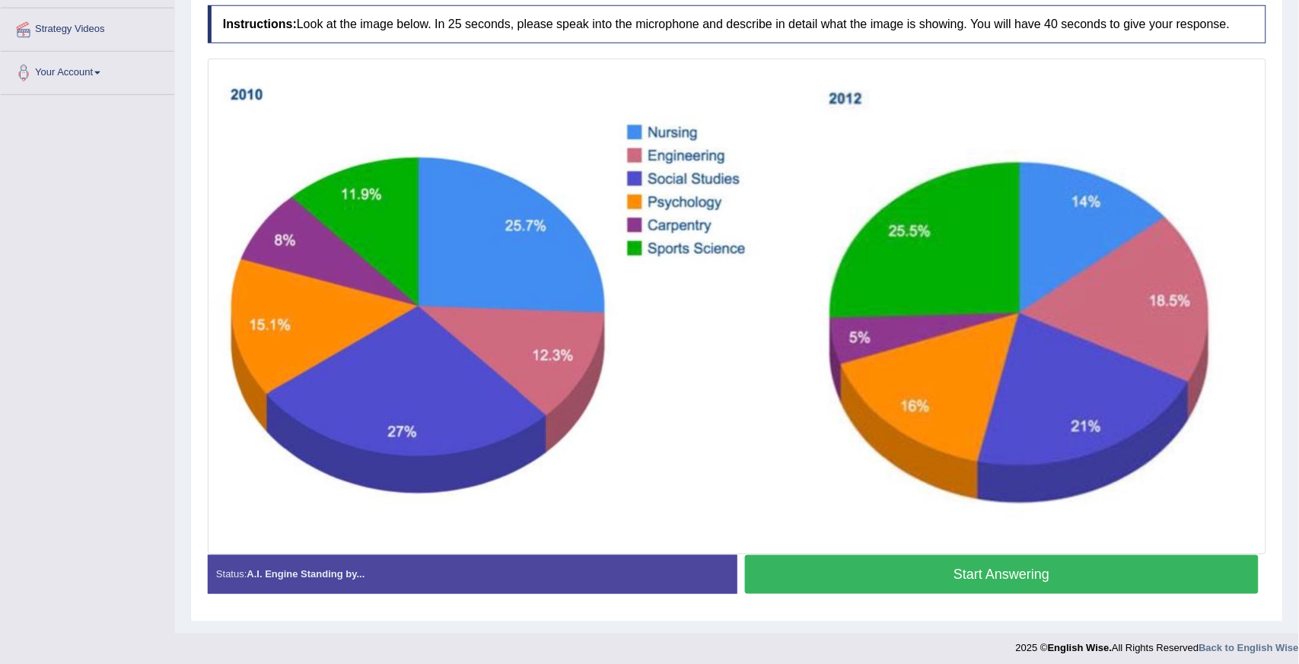
scroll to position [291, 0]
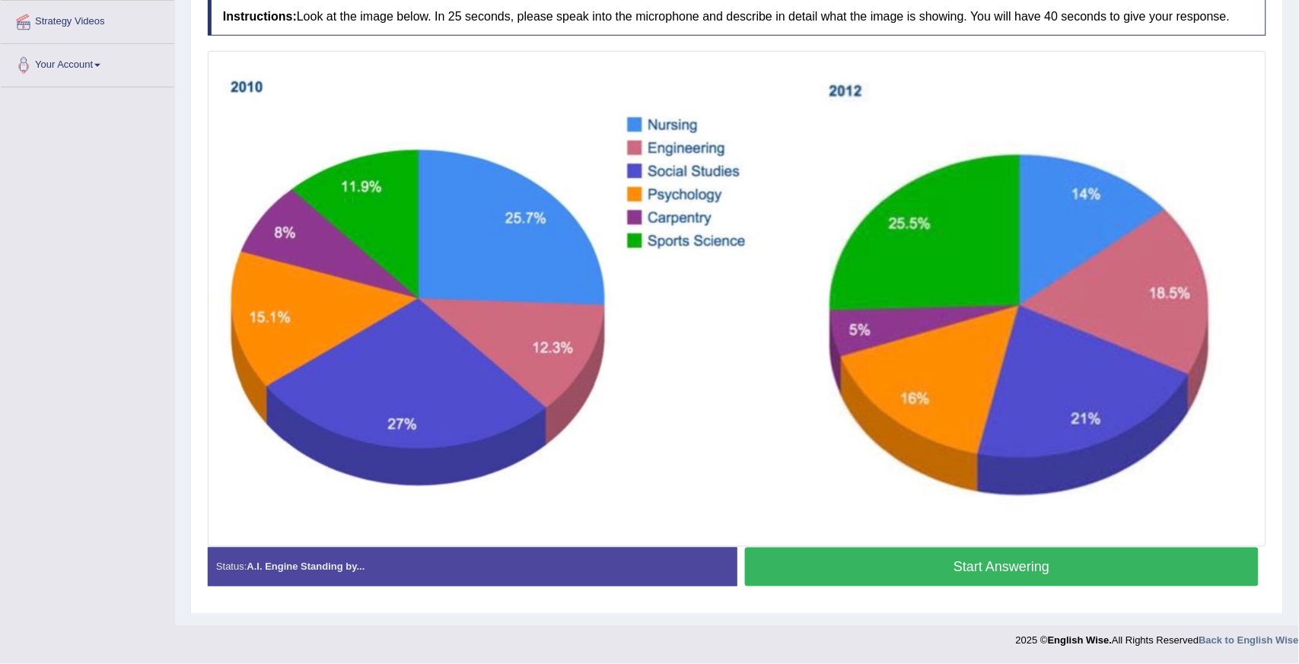
click at [1204, 563] on button "Start Answering" at bounding box center [1002, 567] width 514 height 39
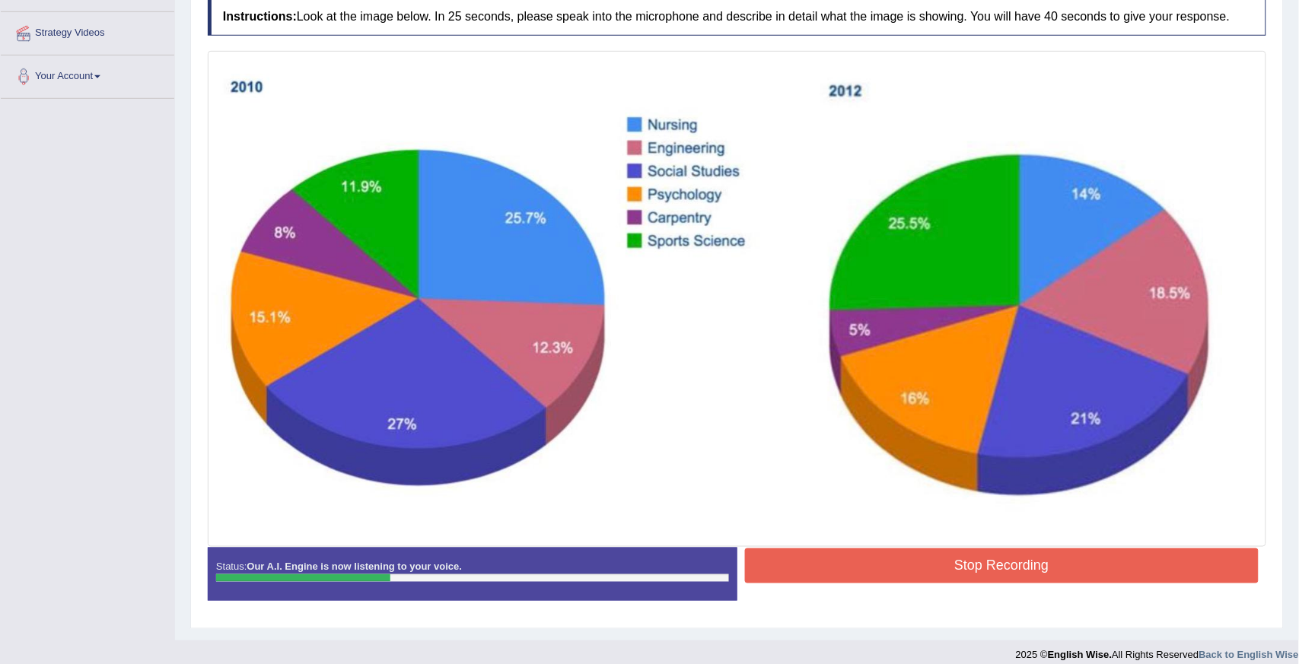
click at [1181, 568] on button "Stop Recording" at bounding box center [1002, 565] width 514 height 35
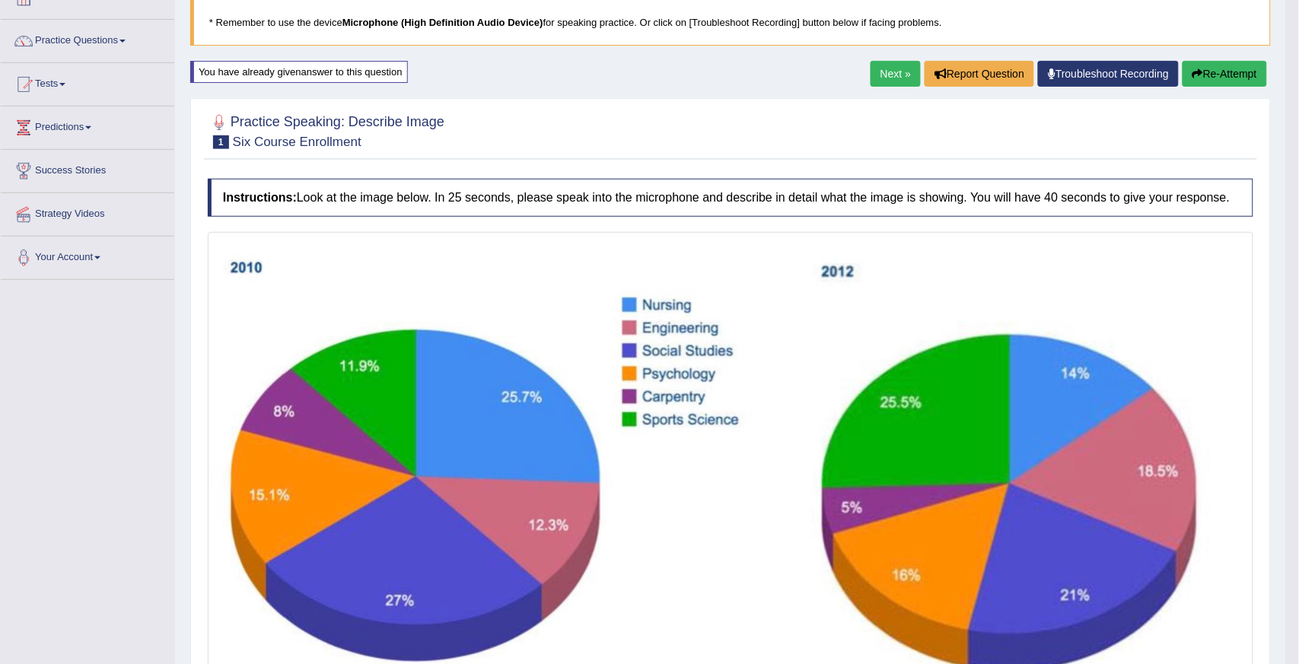
scroll to position [74, 0]
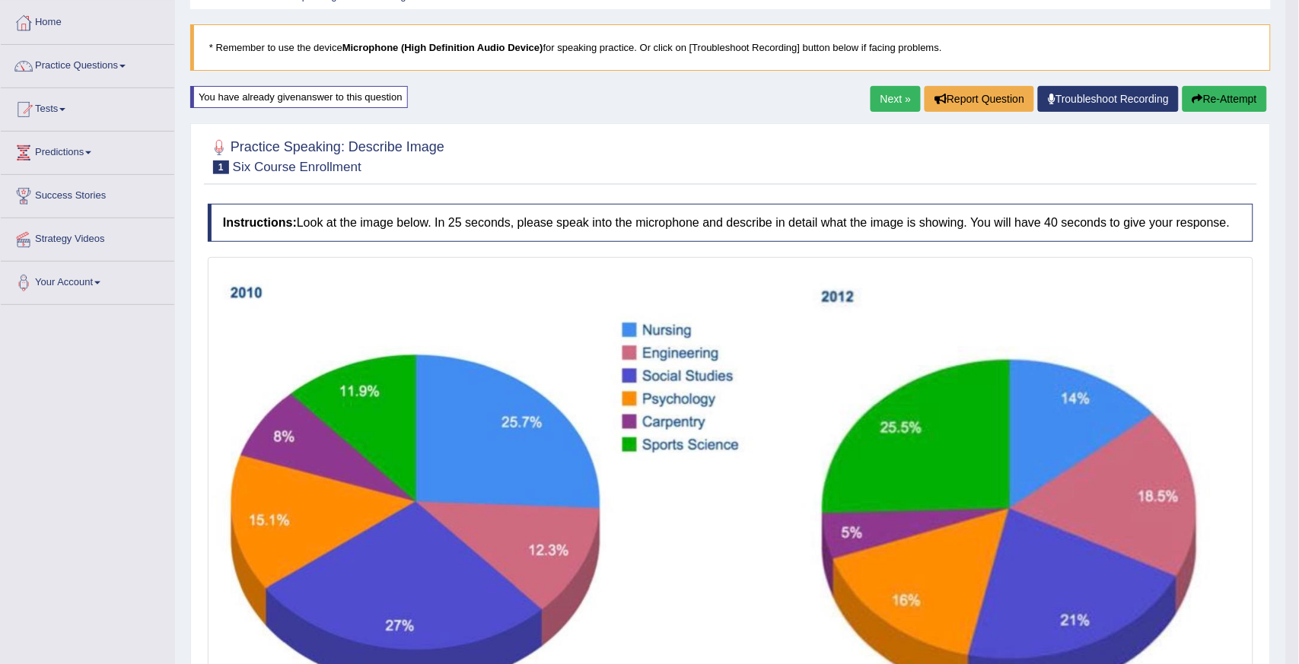
click at [879, 103] on link "Next »" at bounding box center [895, 99] width 50 height 26
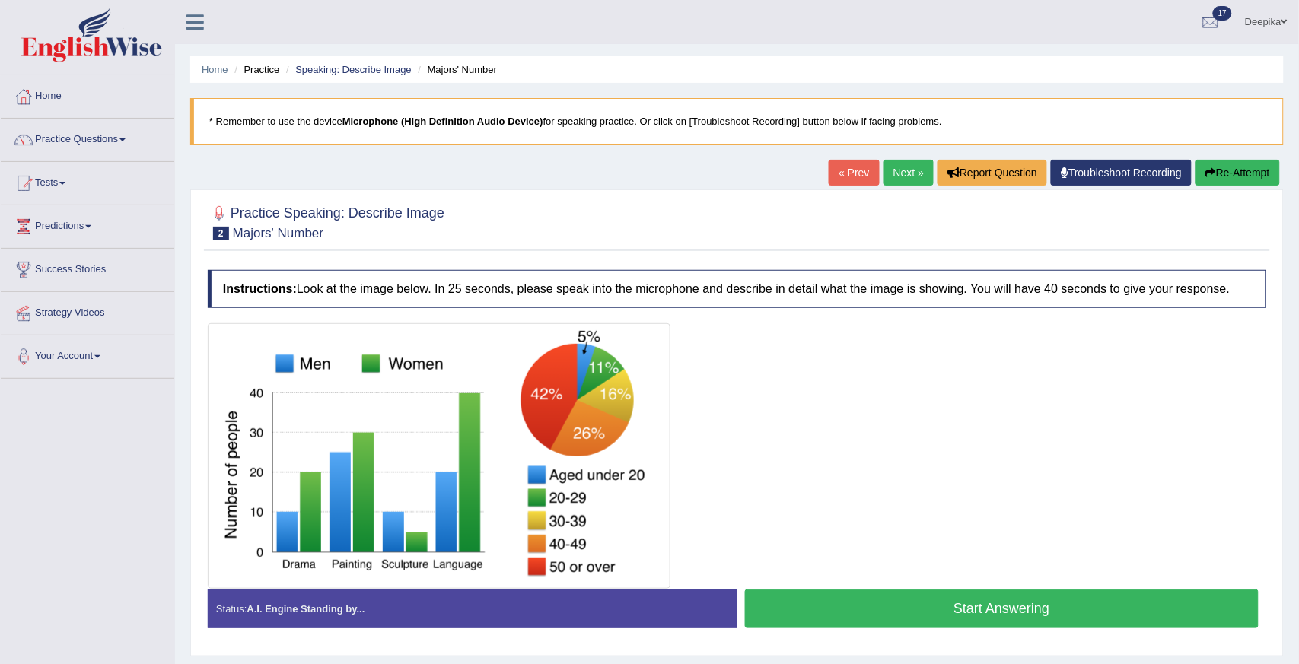
click at [940, 605] on button "Start Answering" at bounding box center [1002, 609] width 514 height 39
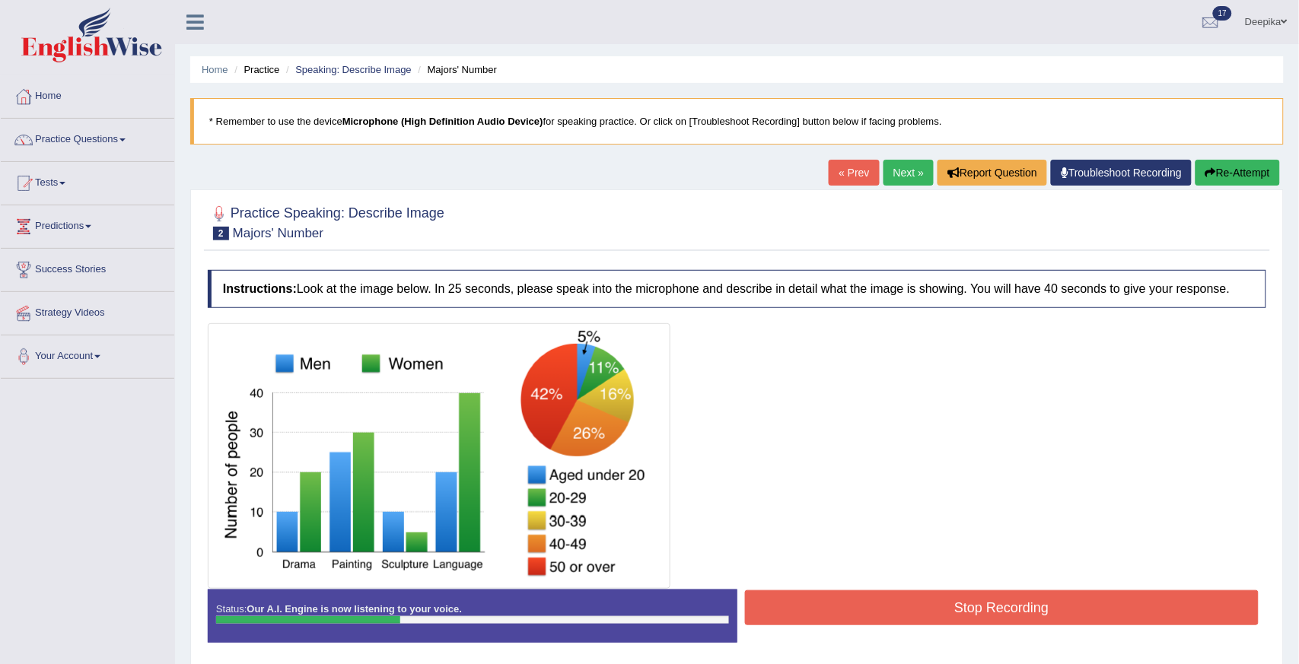
click at [940, 605] on button "Stop Recording" at bounding box center [1002, 607] width 514 height 35
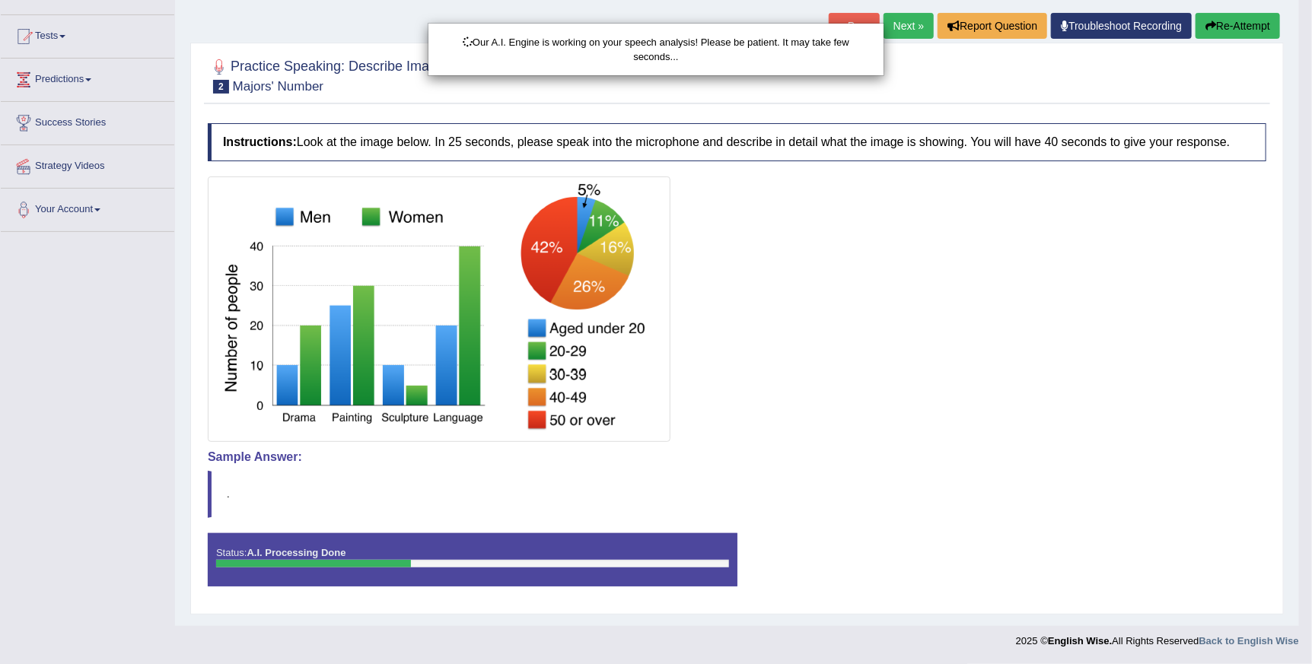
click at [1298, 517] on html "Toggle navigation Home Practice Questions Speaking Practice Read Aloud Repeat S…" at bounding box center [656, 185] width 1312 height 664
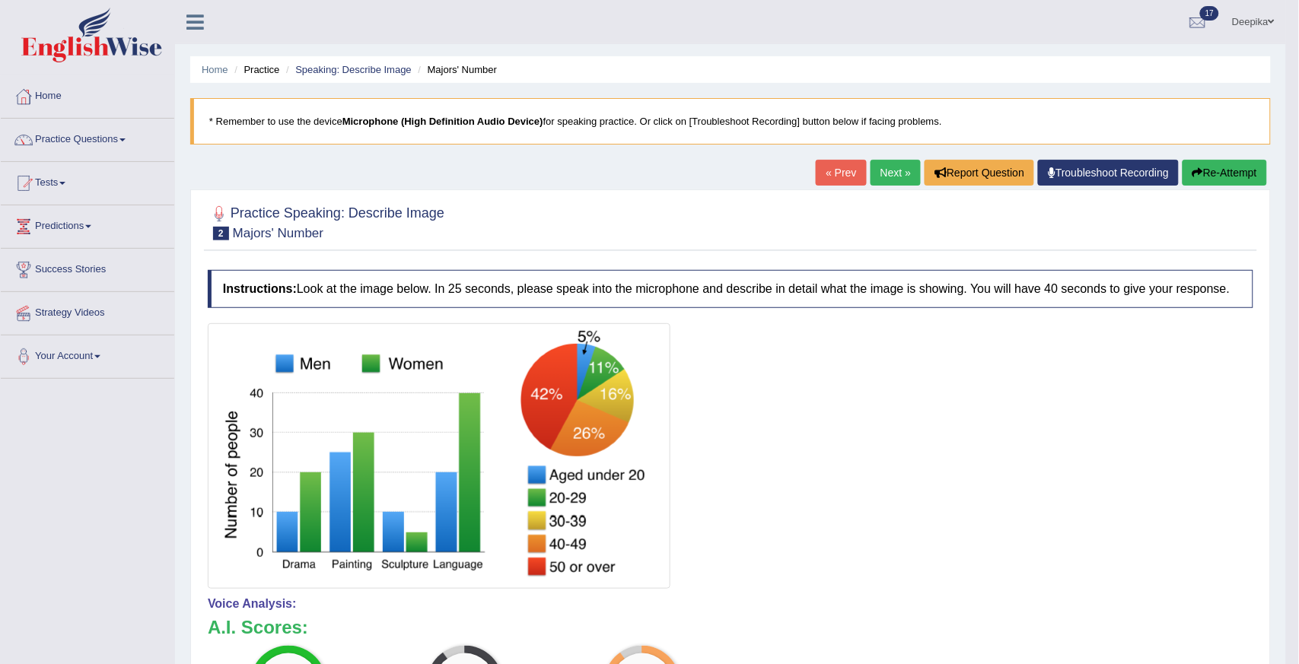
click at [871, 176] on link "Next »" at bounding box center [895, 173] width 50 height 26
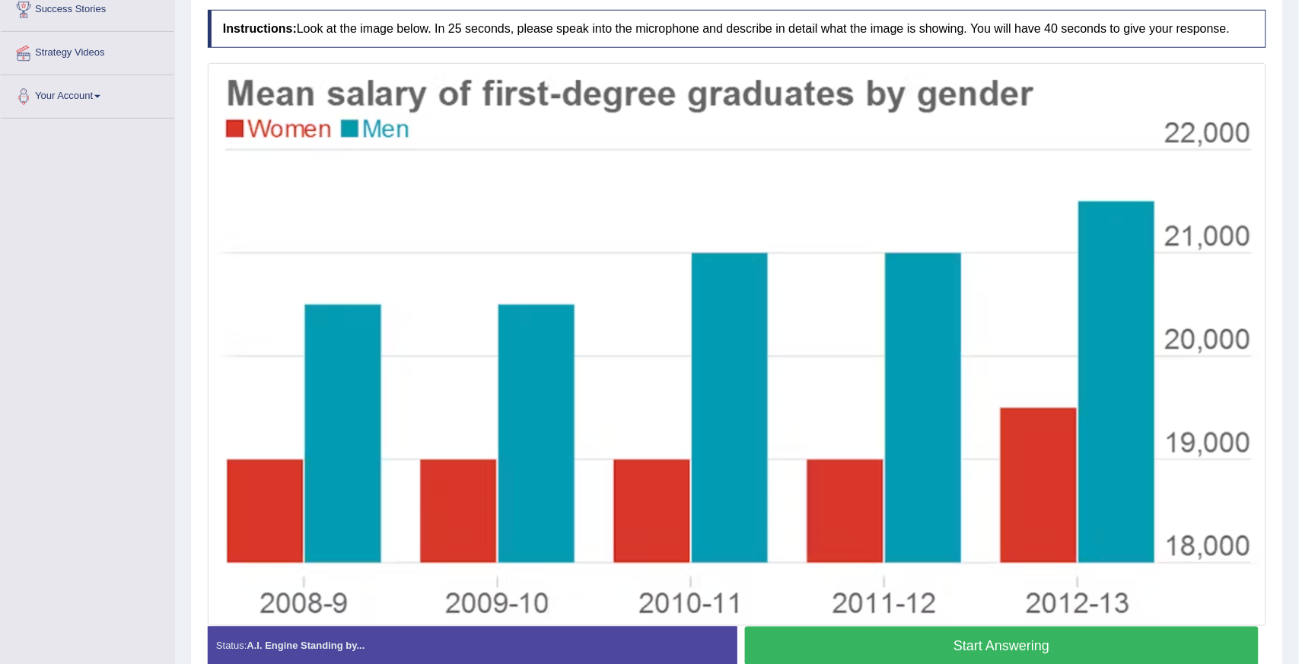
scroll to position [306, 0]
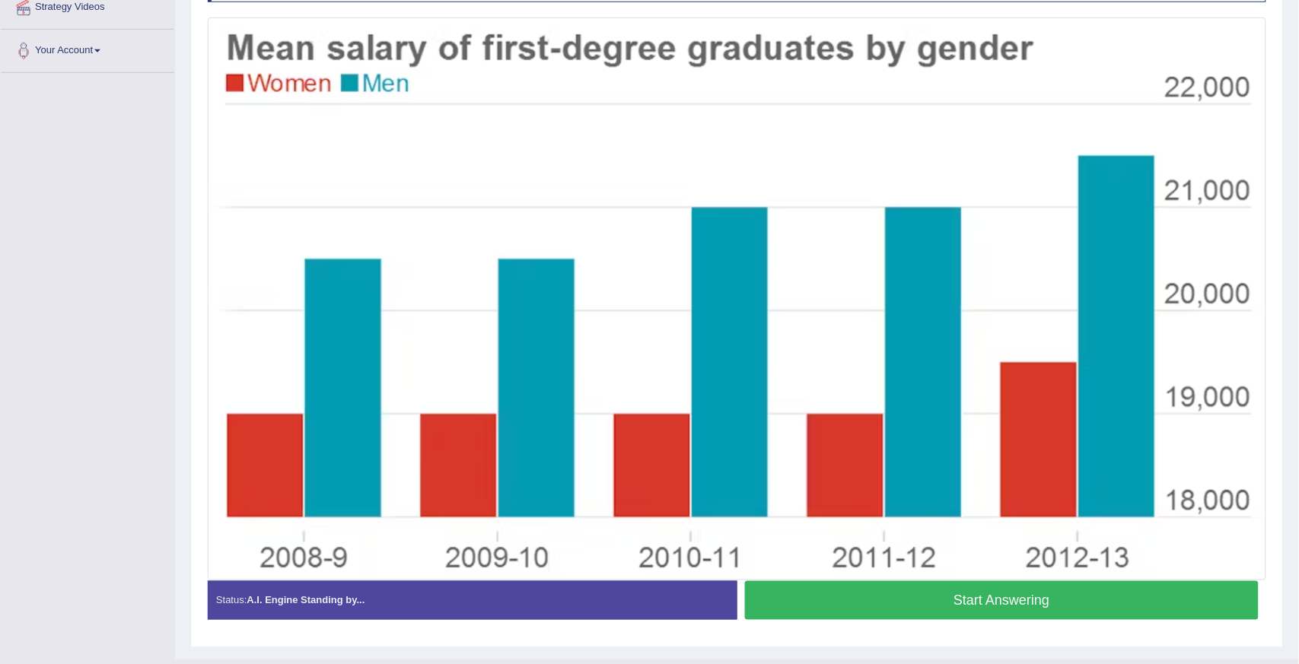
click at [1155, 596] on button "Start Answering" at bounding box center [1002, 600] width 514 height 39
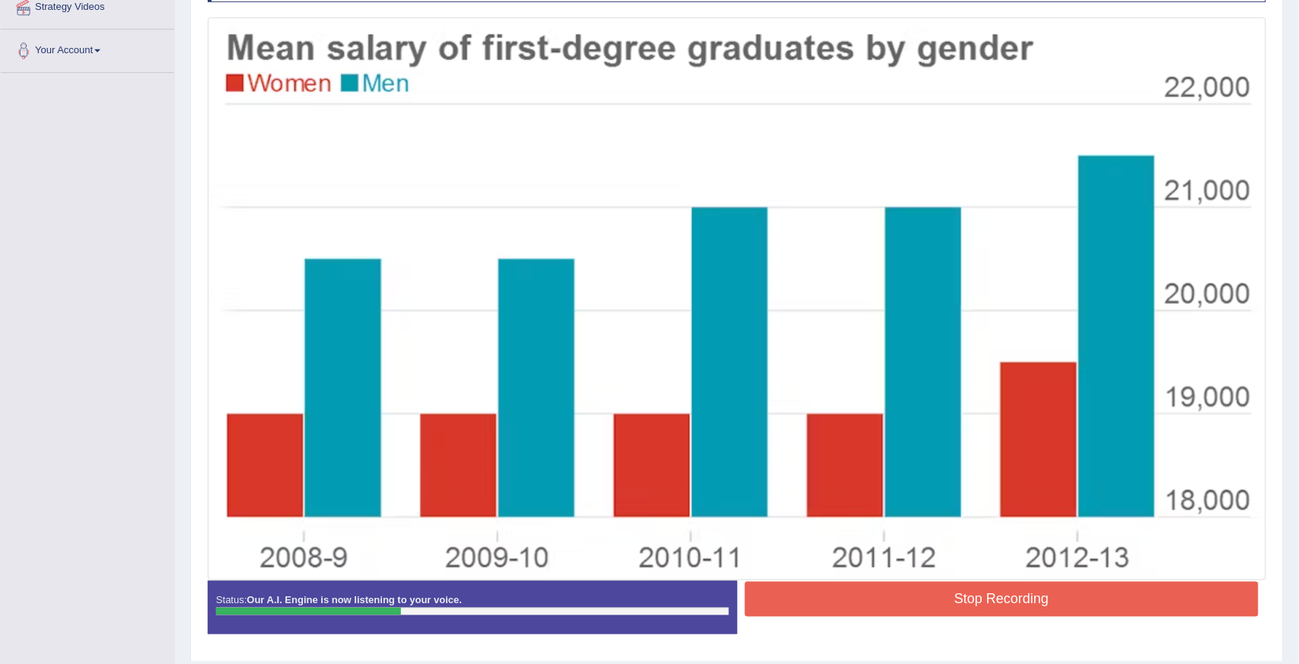
click at [1155, 596] on button "Stop Recording" at bounding box center [1002, 599] width 514 height 35
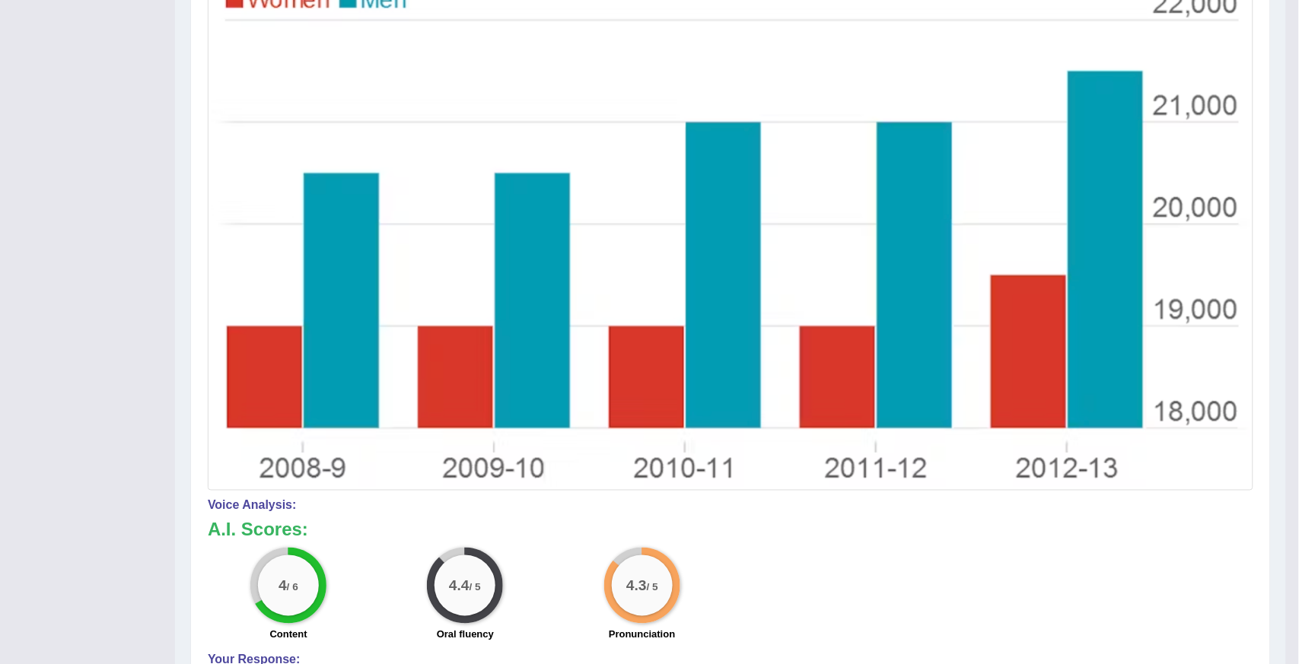
scroll to position [654, 0]
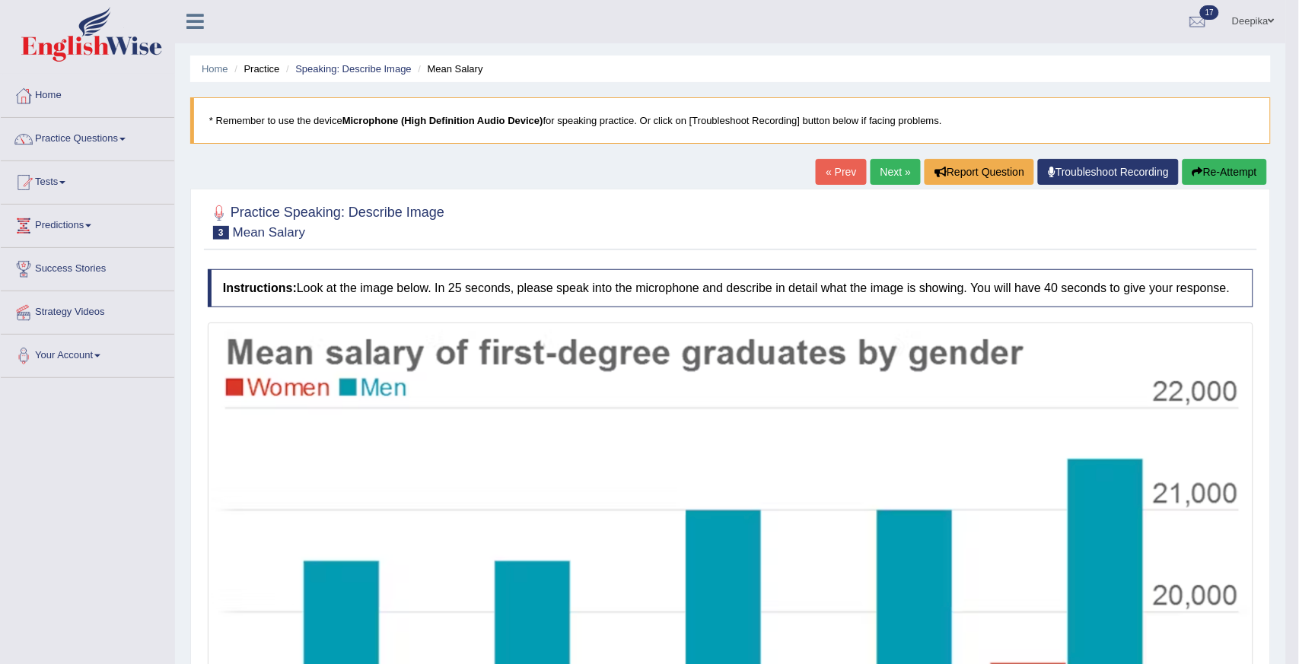
scroll to position [0, 0]
click at [126, 138] on span at bounding box center [122, 139] width 6 height 3
